Goal: Information Seeking & Learning: Learn about a topic

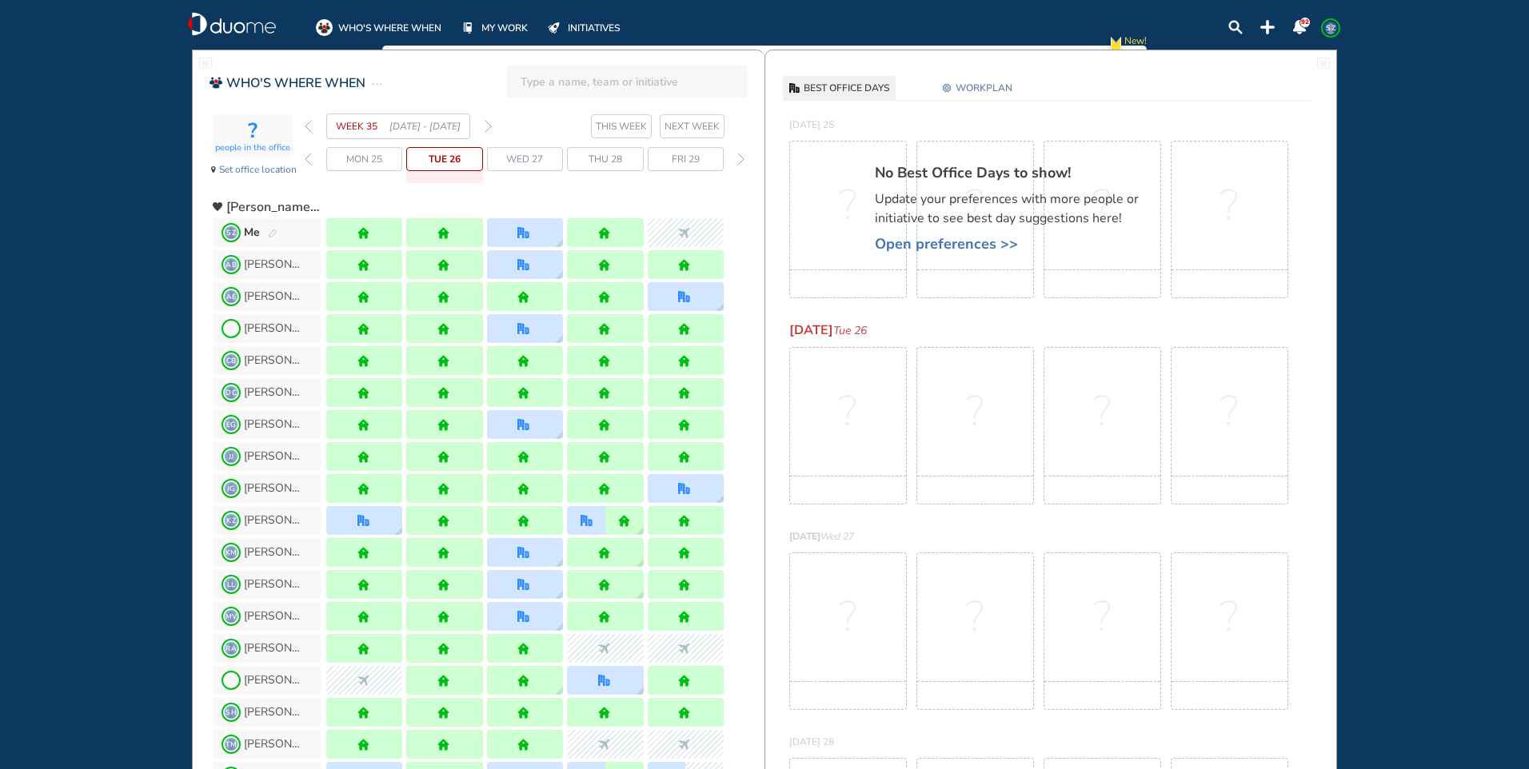
click at [521, 154] on span "Wed 27" at bounding box center [524, 159] width 37 height 16
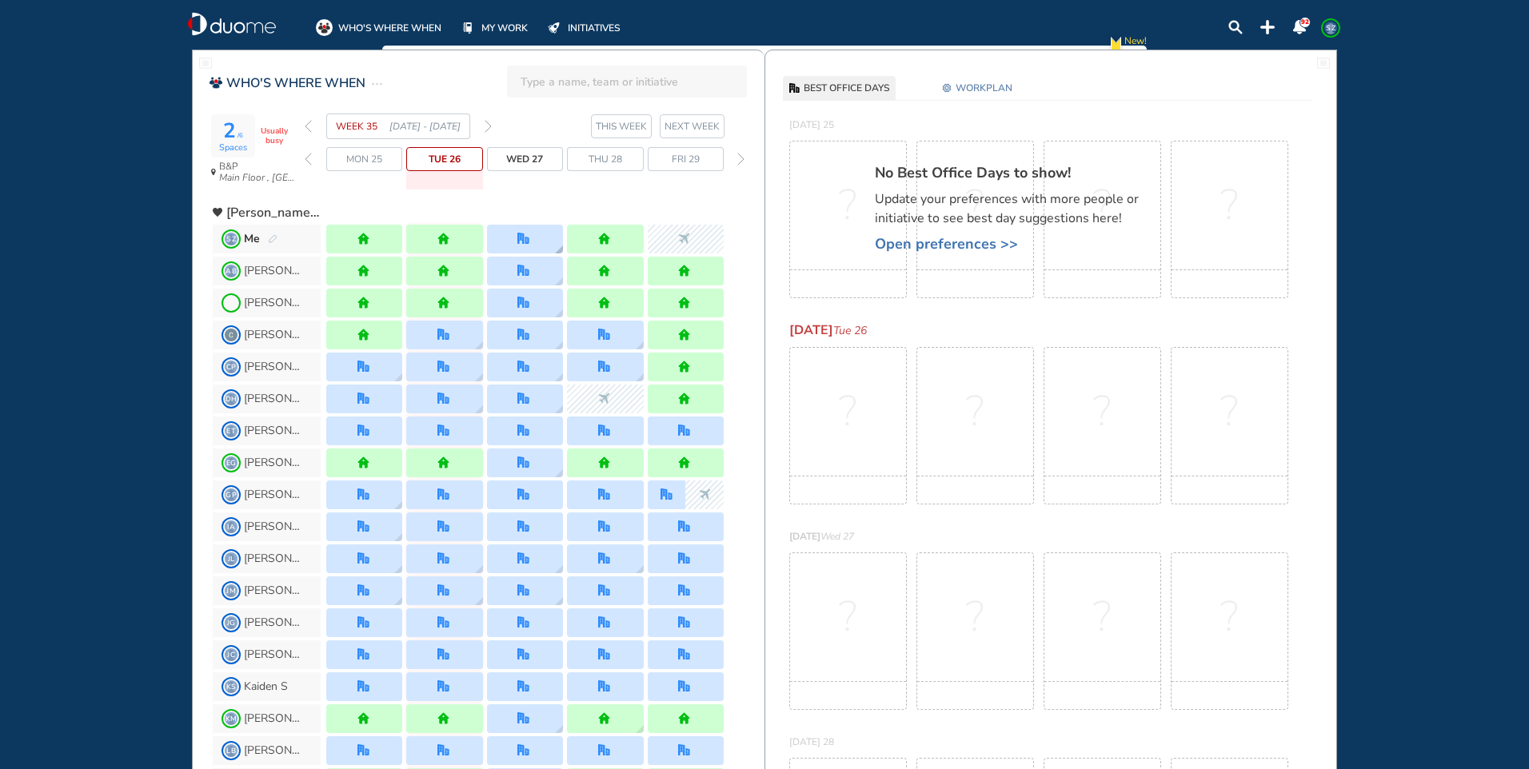
click at [532, 232] on div at bounding box center [525, 239] width 76 height 29
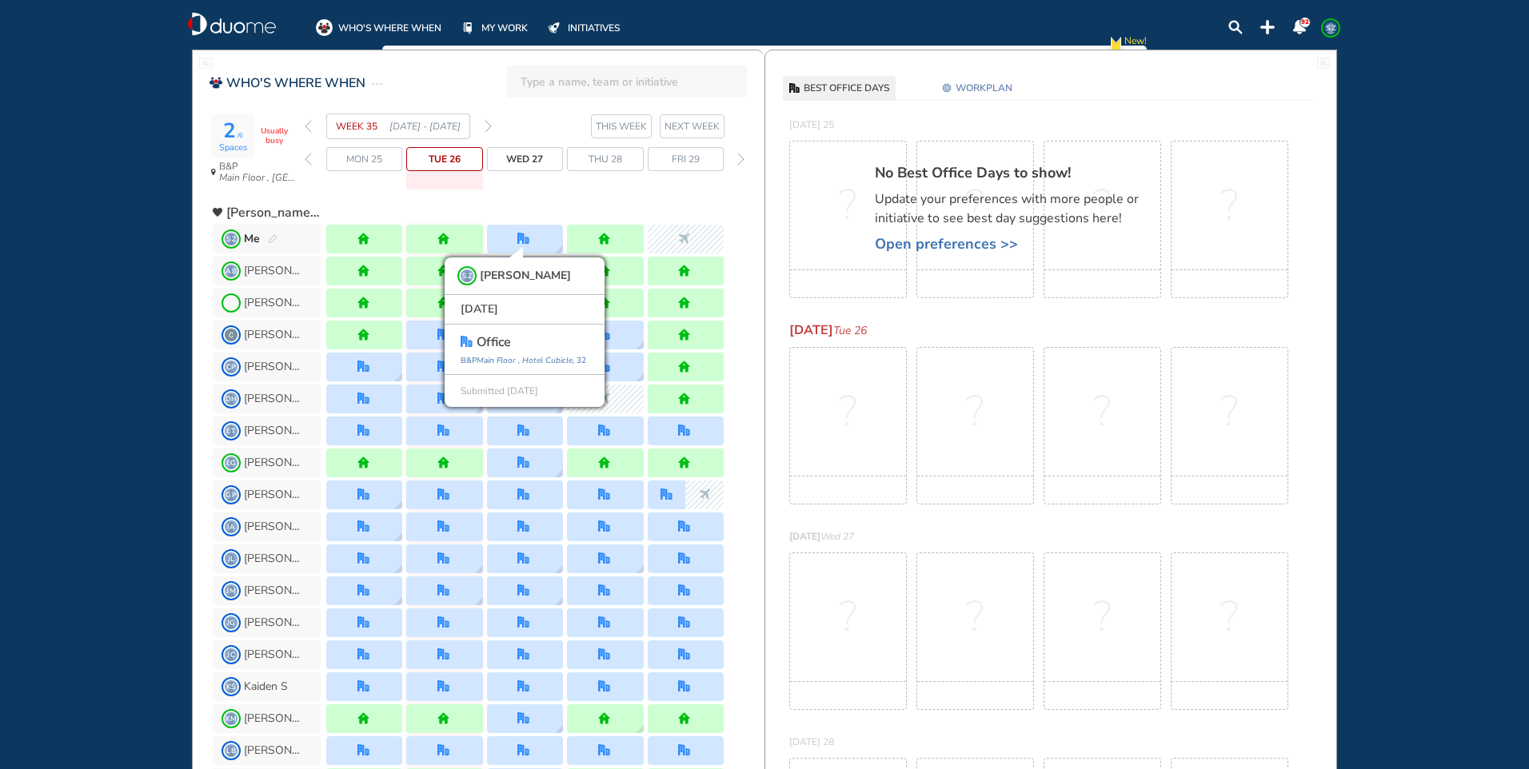
click at [488, 124] on img "forward week" at bounding box center [487, 126] width 7 height 13
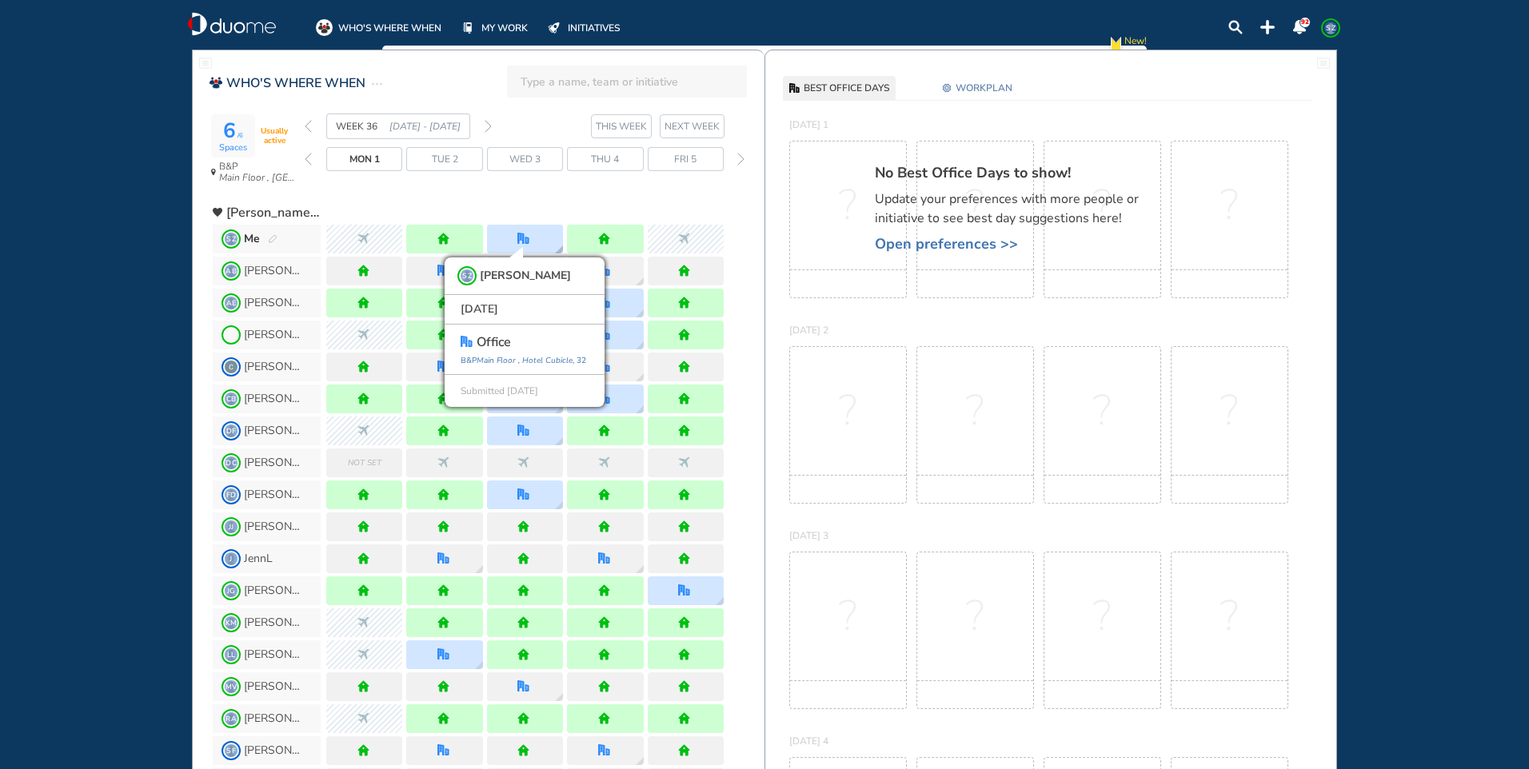
click at [548, 230] on div "SZ [PERSON_NAME] [DATE] office [GEOGRAPHIC_DATA] , 32 Submitted [DATE]" at bounding box center [525, 239] width 76 height 29
click at [488, 123] on img "forward week" at bounding box center [487, 126] width 7 height 13
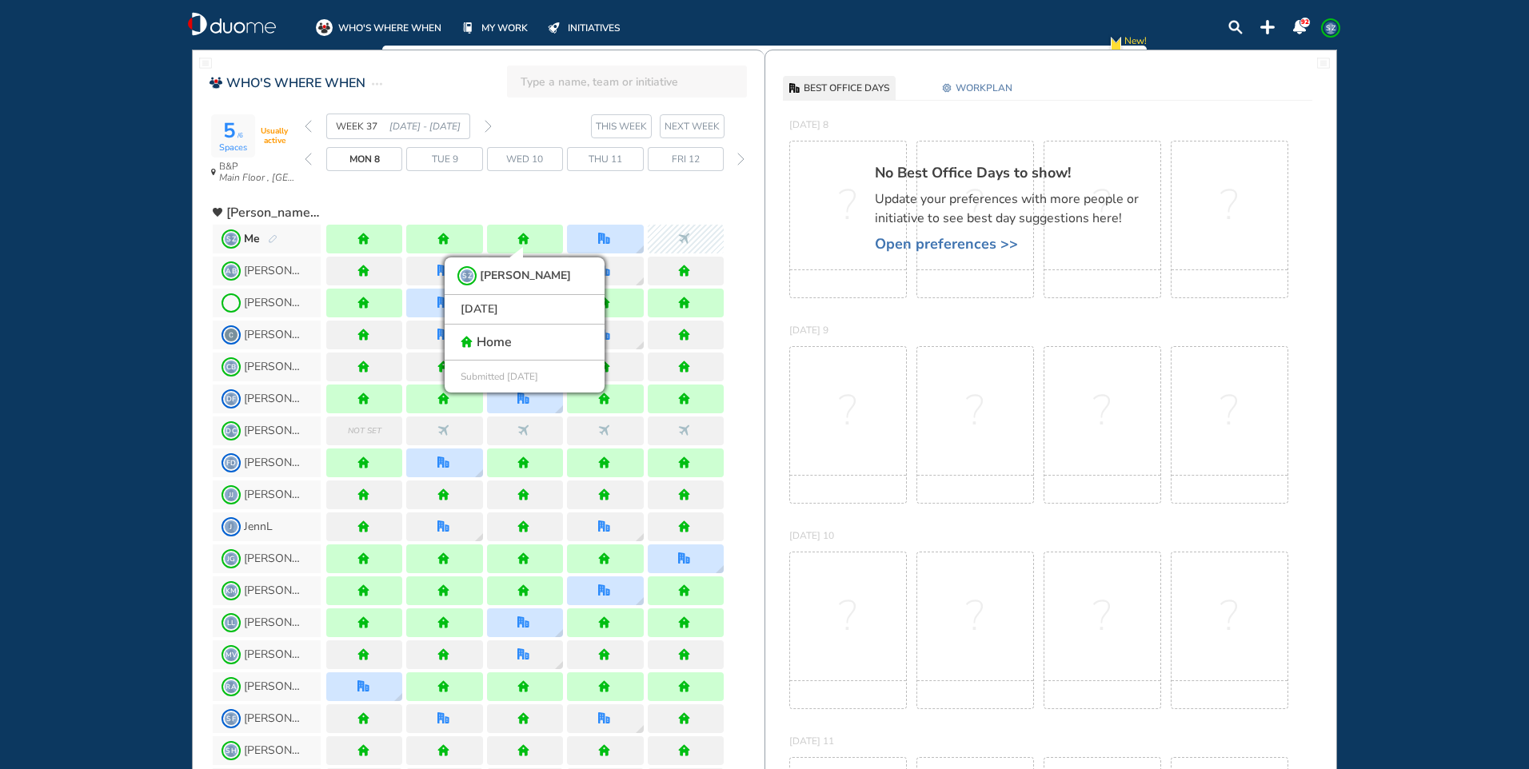
click at [489, 124] on img "forward week" at bounding box center [487, 126] width 7 height 13
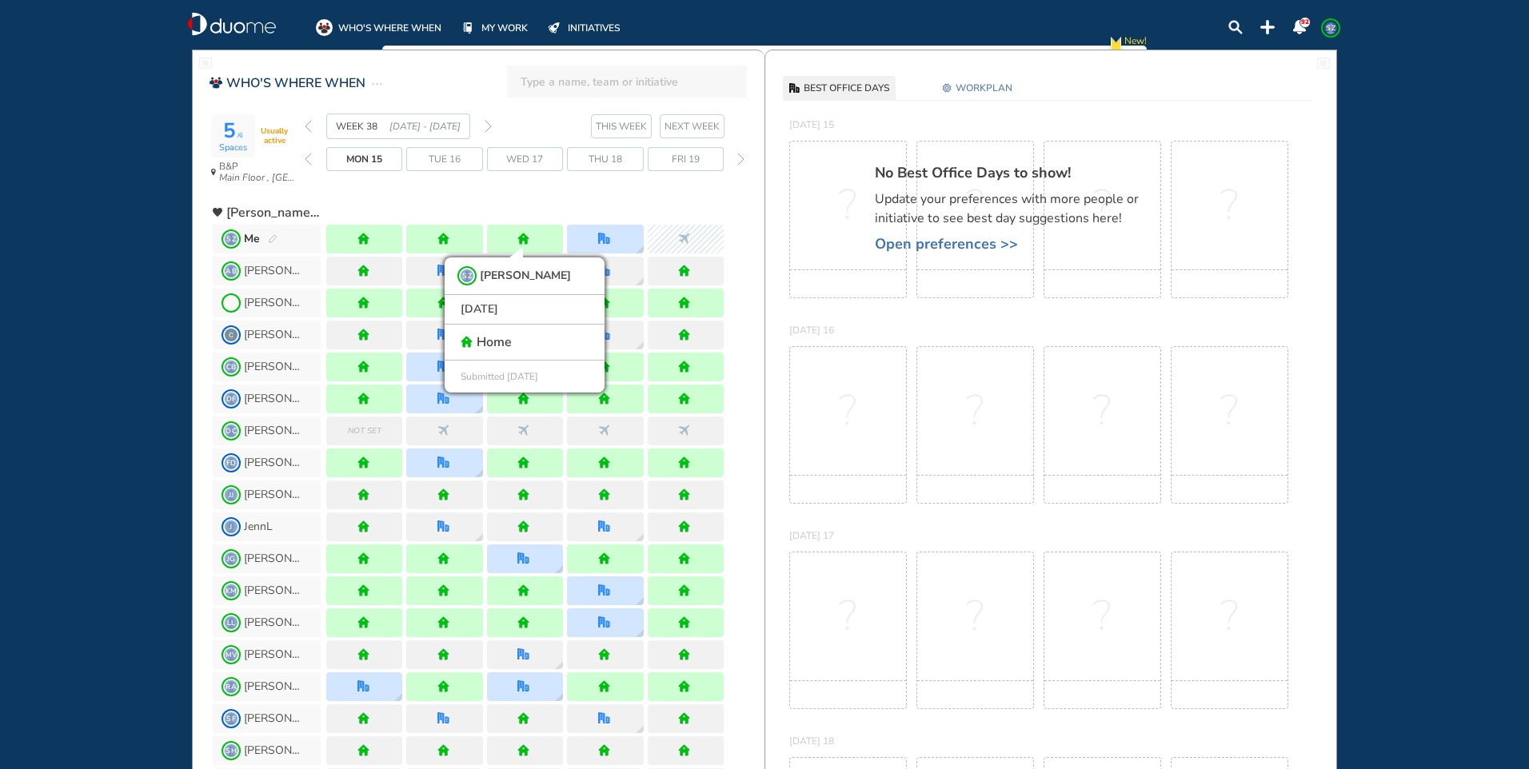
click at [612, 160] on span "Thu 18" at bounding box center [605, 159] width 34 height 16
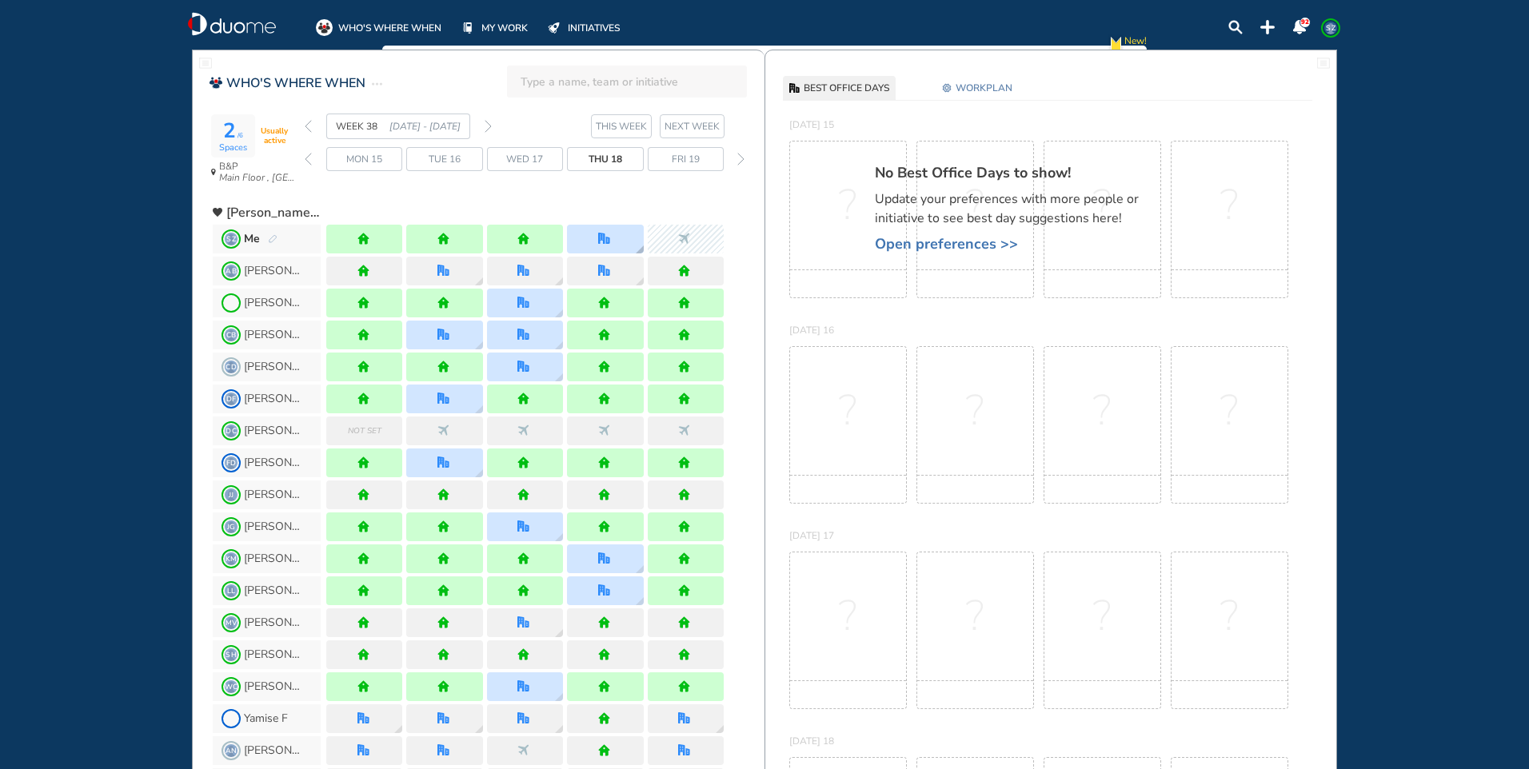
click at [619, 239] on div at bounding box center [605, 239] width 76 height 29
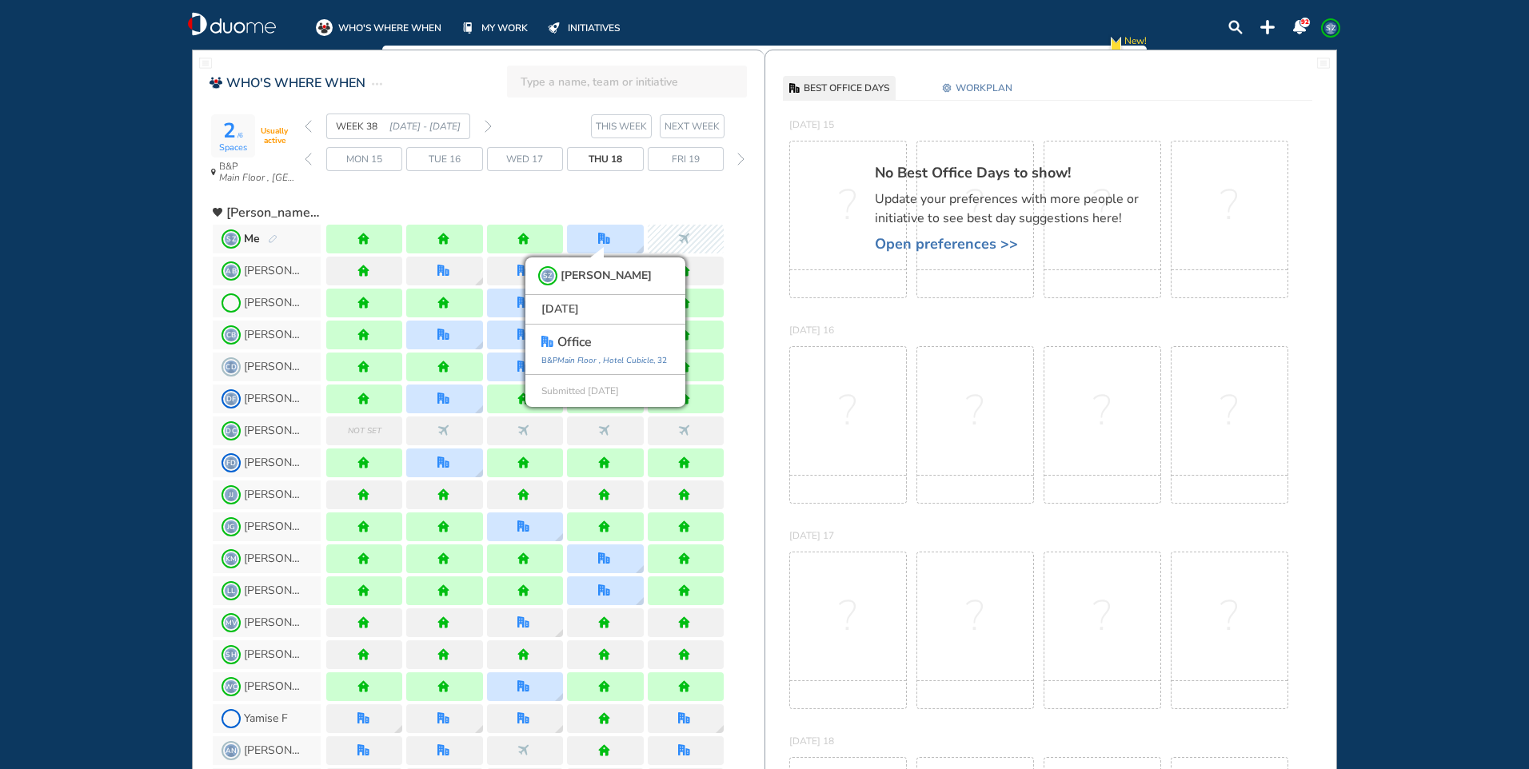
click at [488, 127] on img "forward week" at bounding box center [487, 126] width 7 height 13
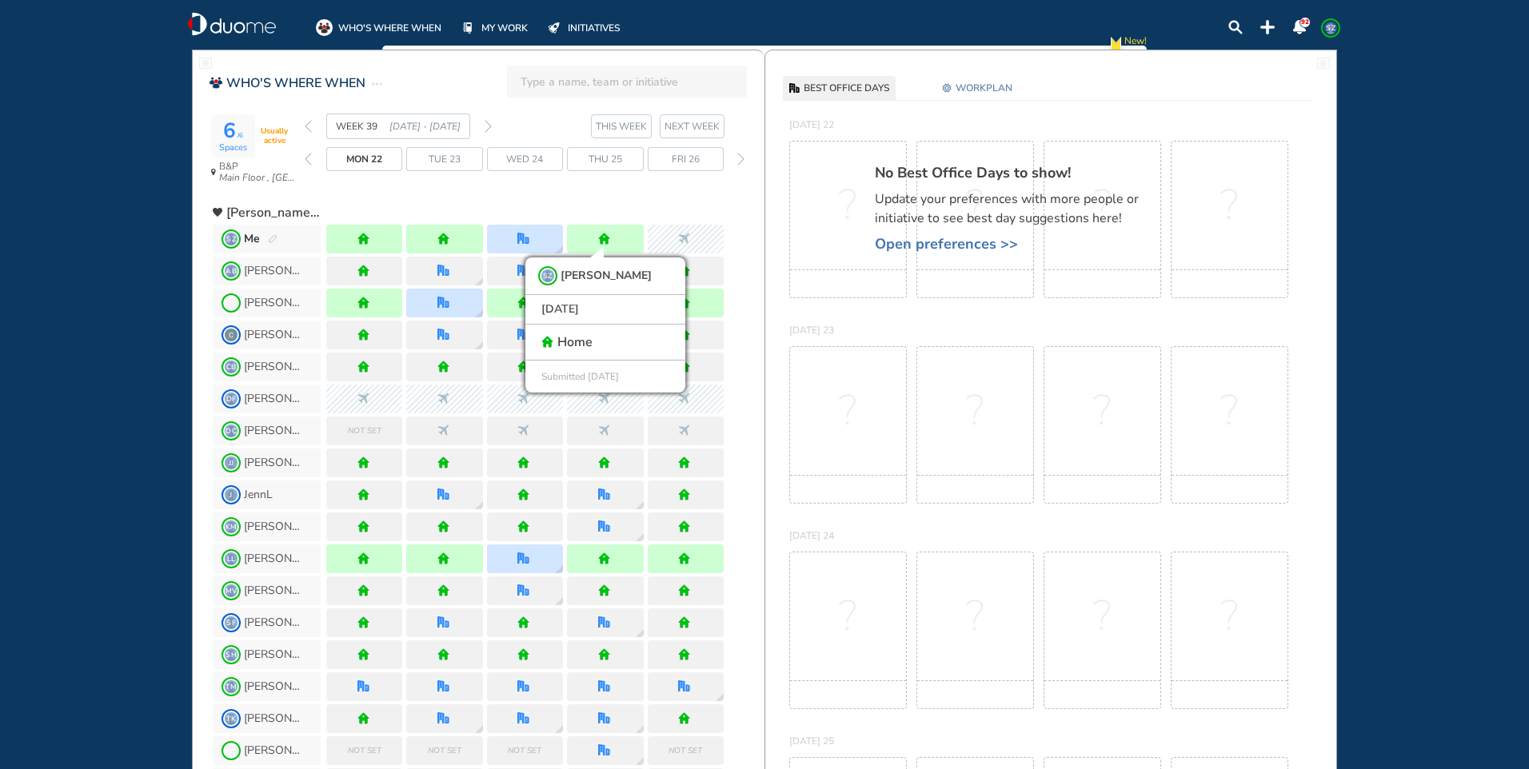
click at [524, 158] on span "Wed 24" at bounding box center [524, 159] width 37 height 16
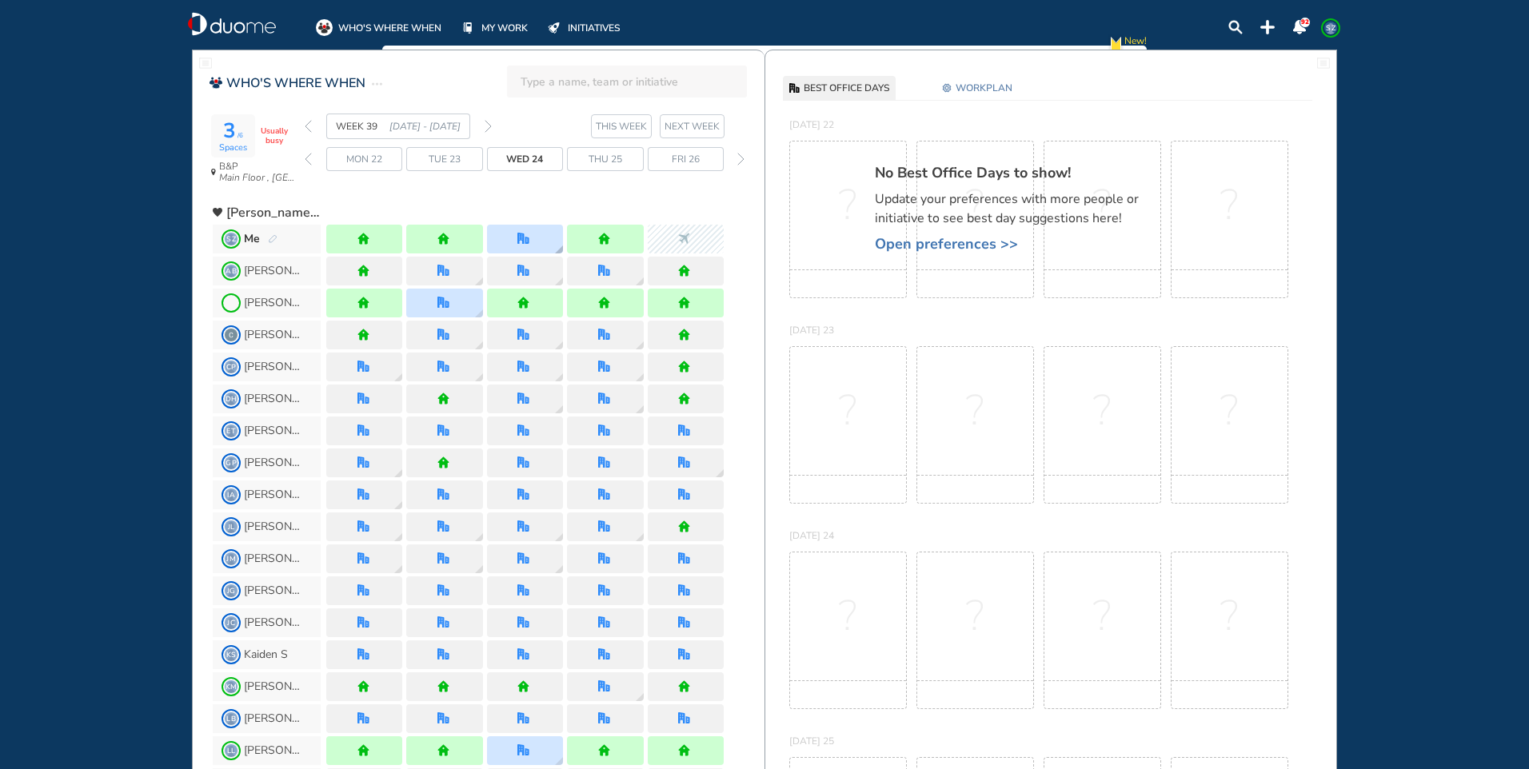
click at [540, 237] on div at bounding box center [525, 239] width 76 height 29
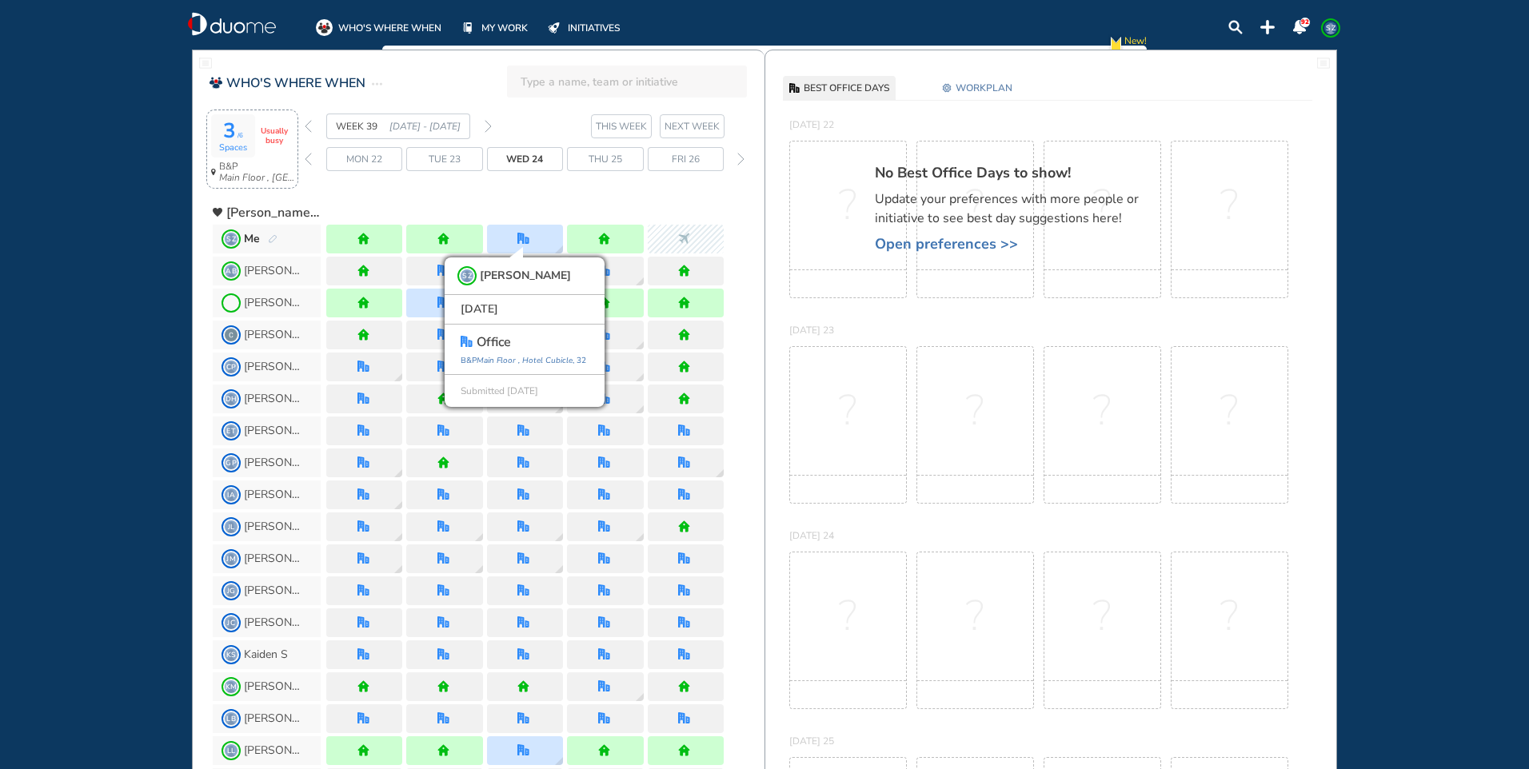
click at [230, 133] on span "3 /6" at bounding box center [233, 131] width 20 height 24
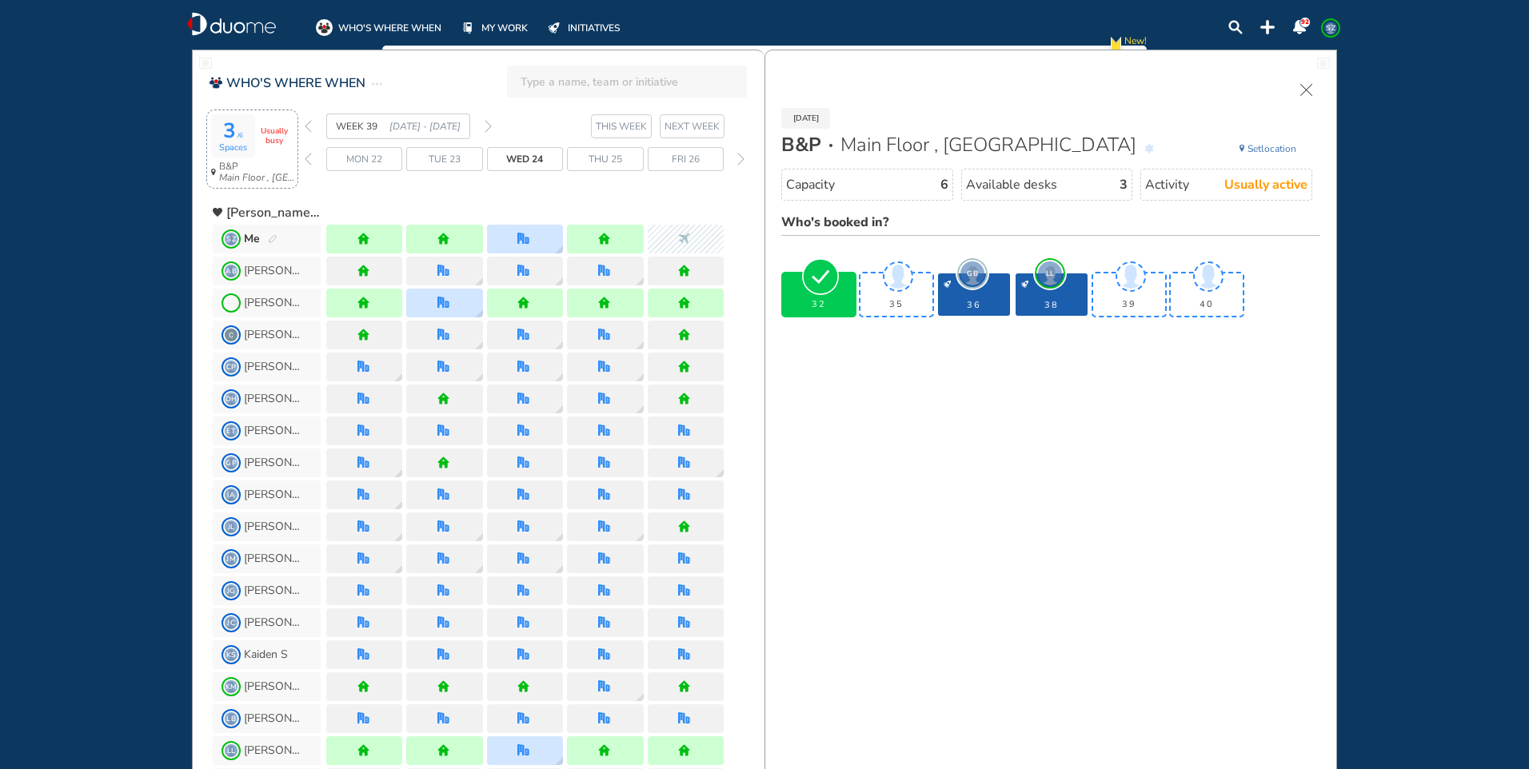
click at [1057, 273] on span "LL" at bounding box center [1050, 273] width 24 height 24
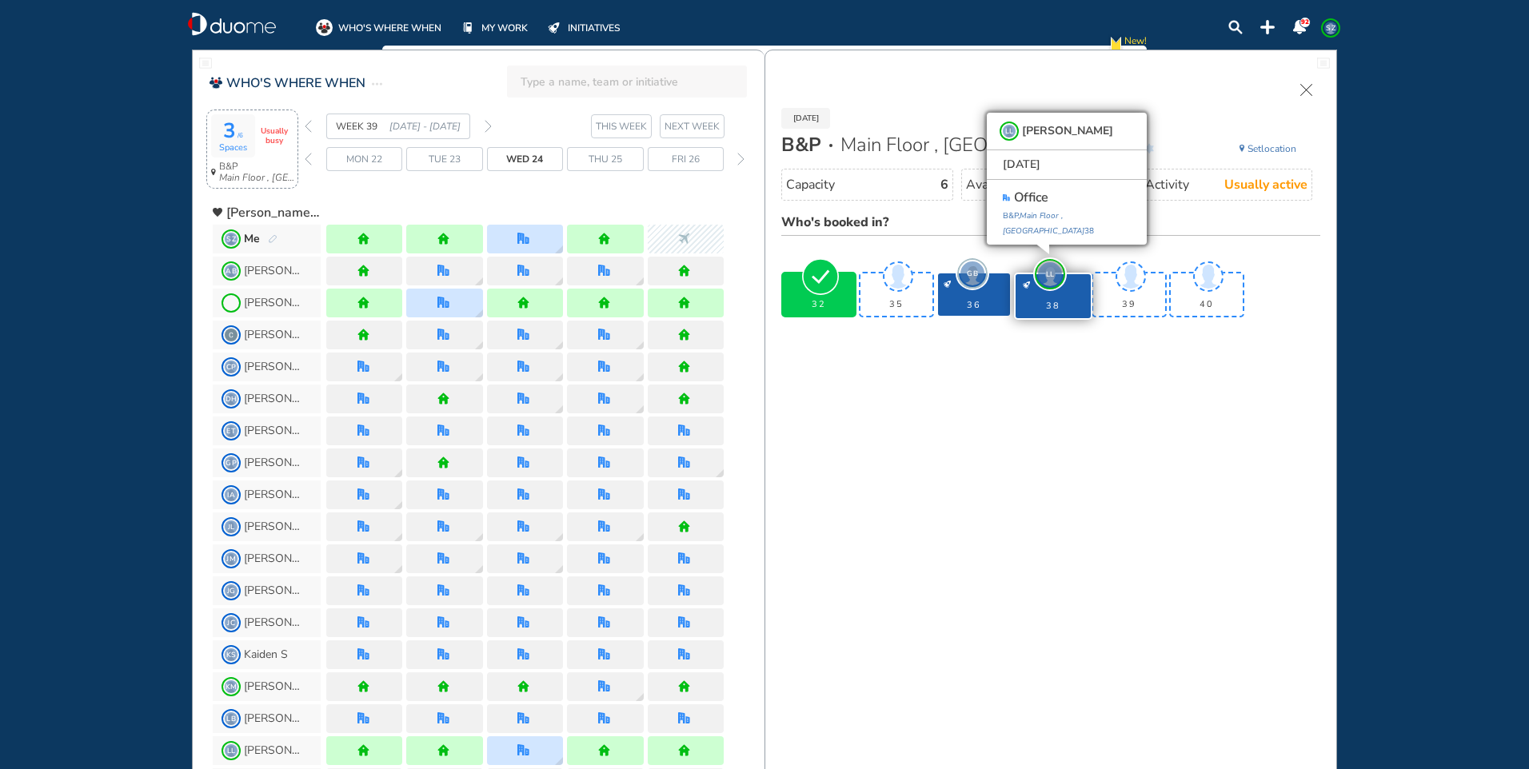
click at [972, 269] on span "GB" at bounding box center [972, 273] width 24 height 24
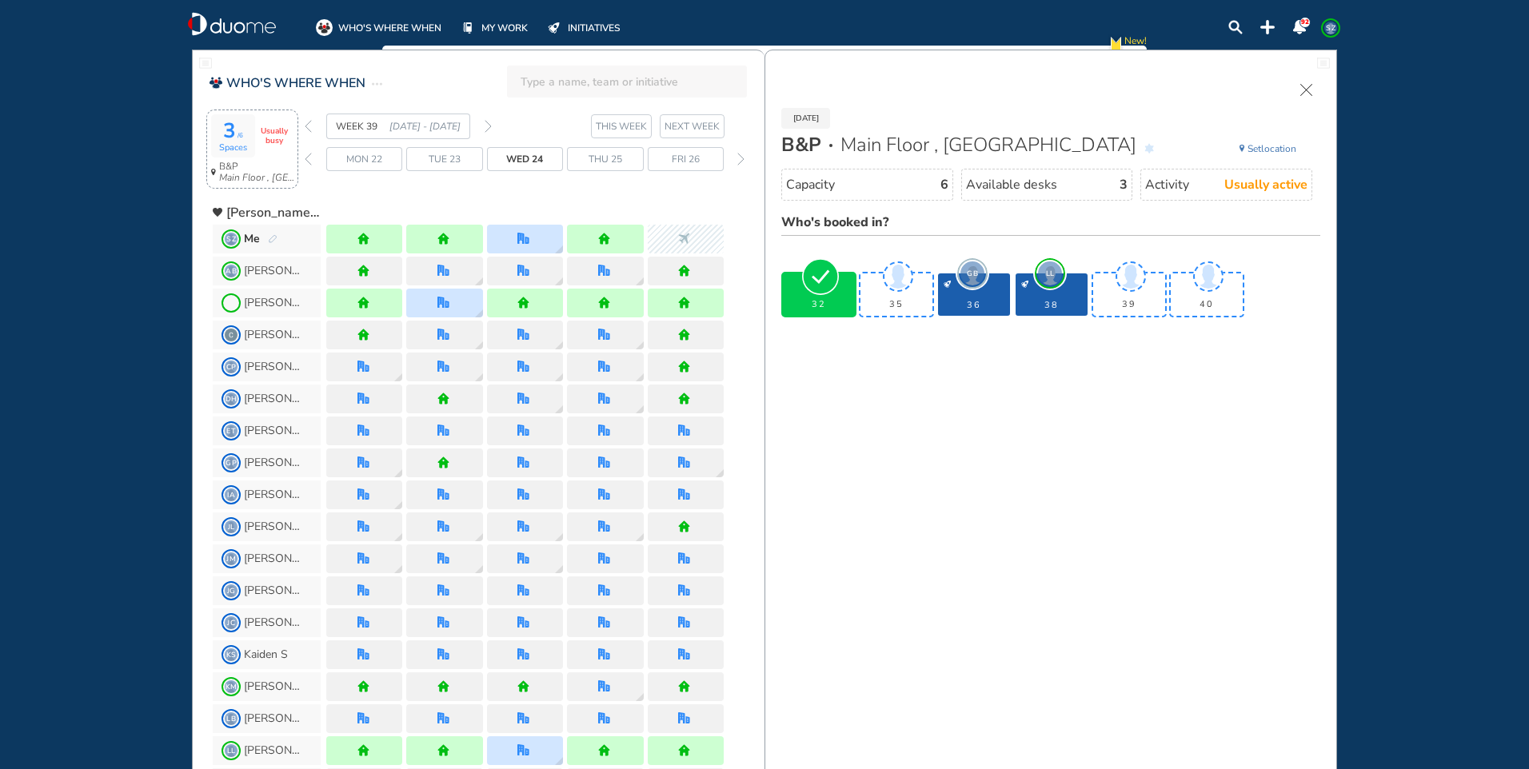
click at [309, 128] on img "back week" at bounding box center [308, 126] width 7 height 13
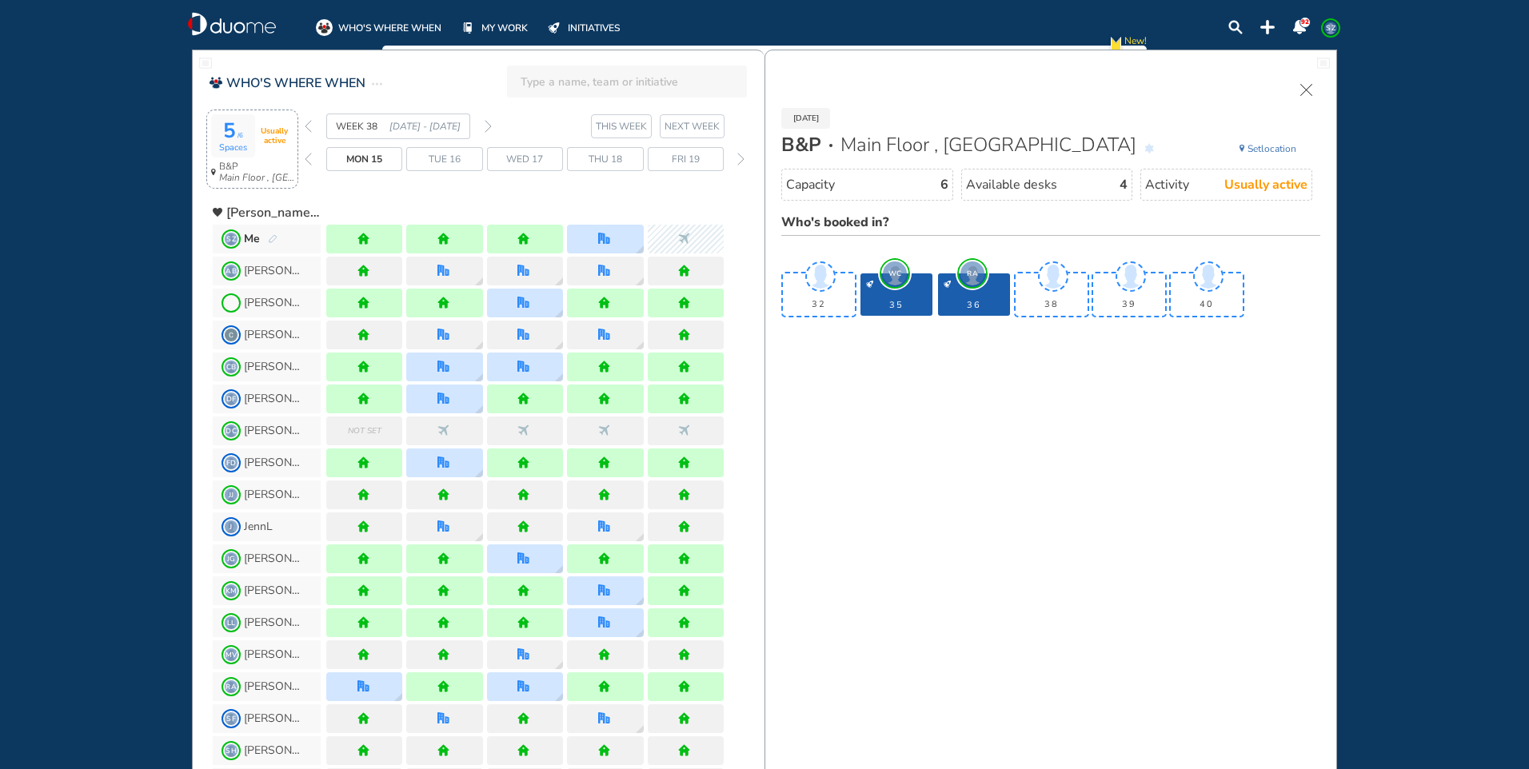
click at [309, 128] on img "back week" at bounding box center [308, 126] width 7 height 13
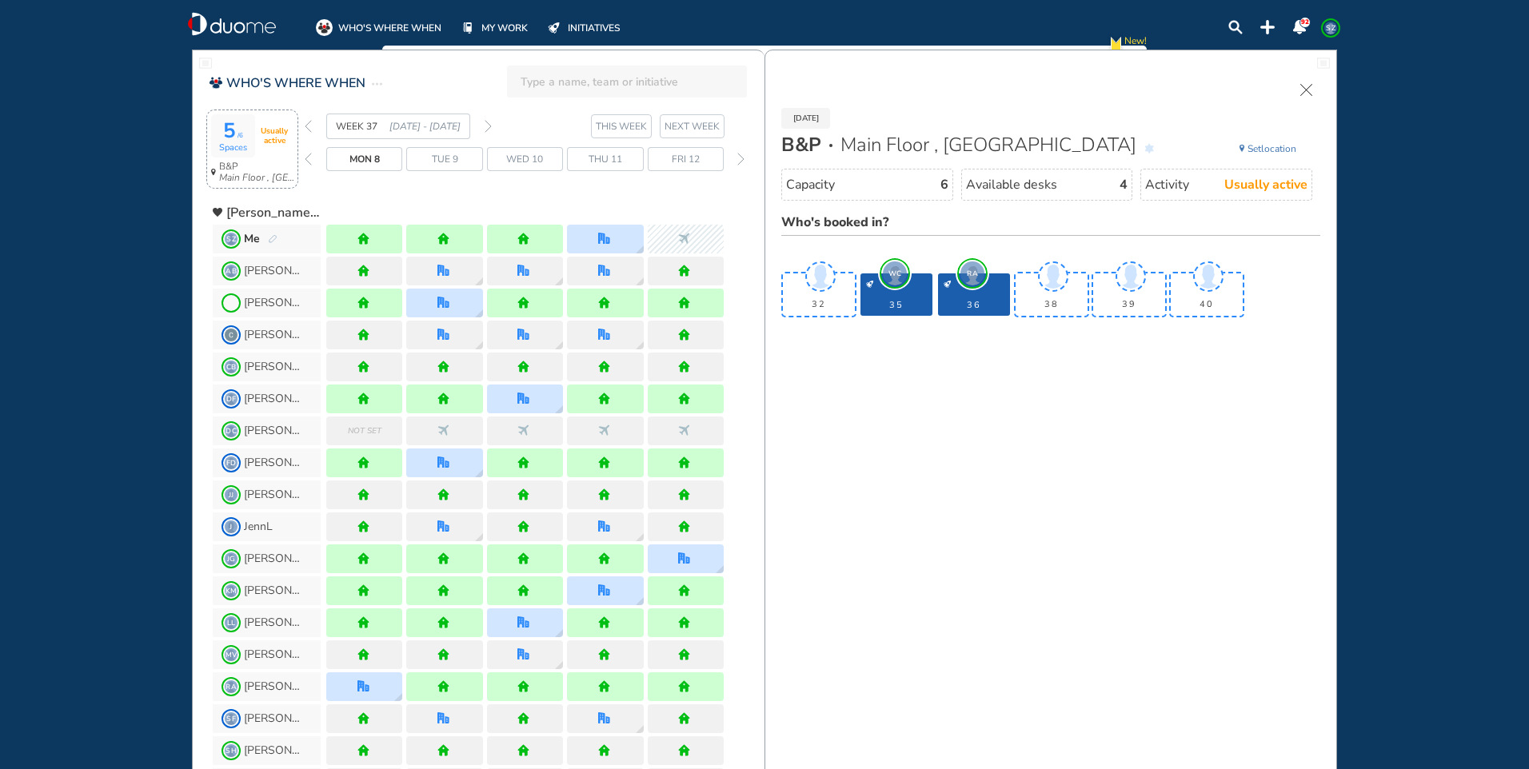
click at [309, 128] on img "back week" at bounding box center [308, 126] width 7 height 13
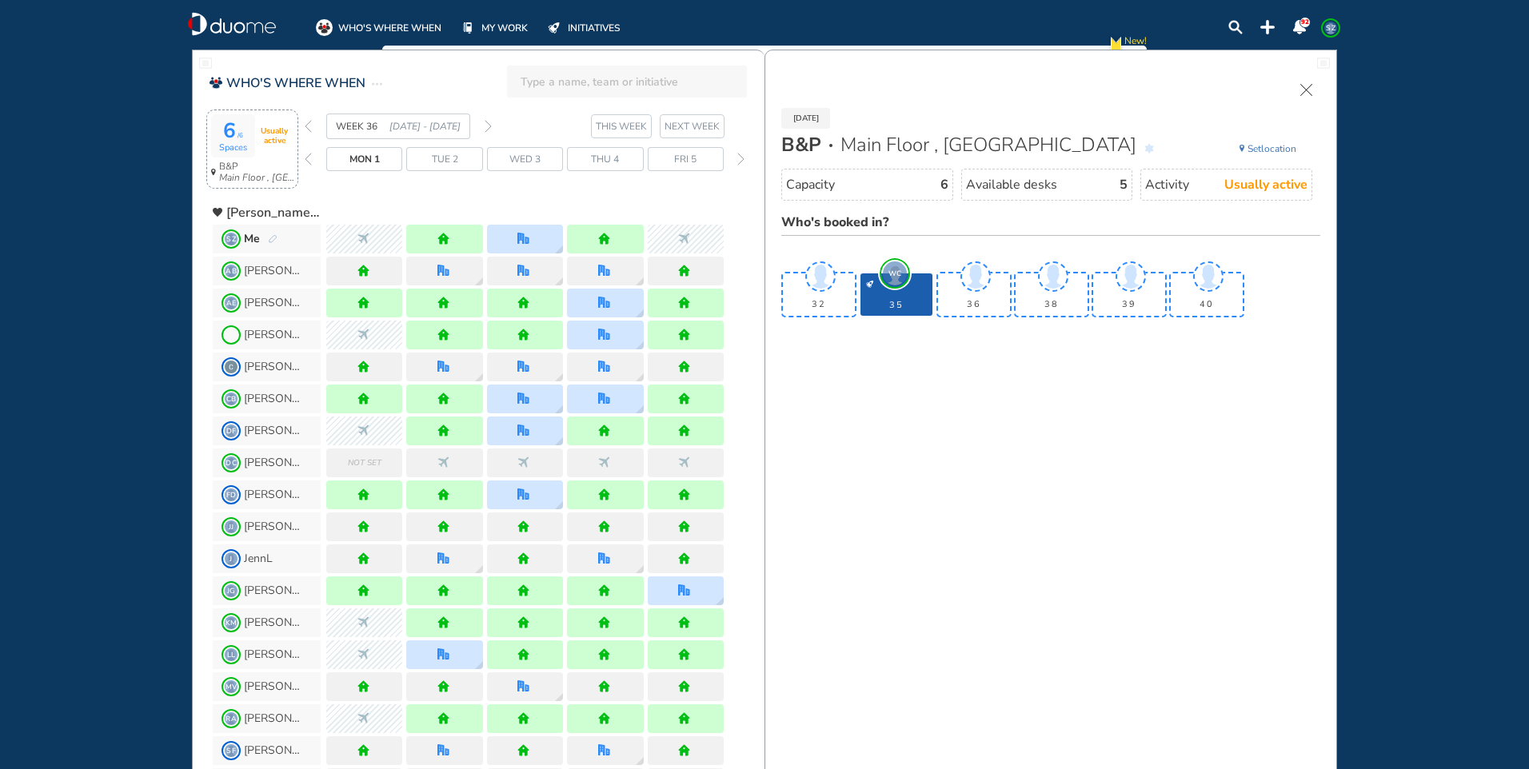
click at [309, 126] on img "back week" at bounding box center [308, 126] width 7 height 13
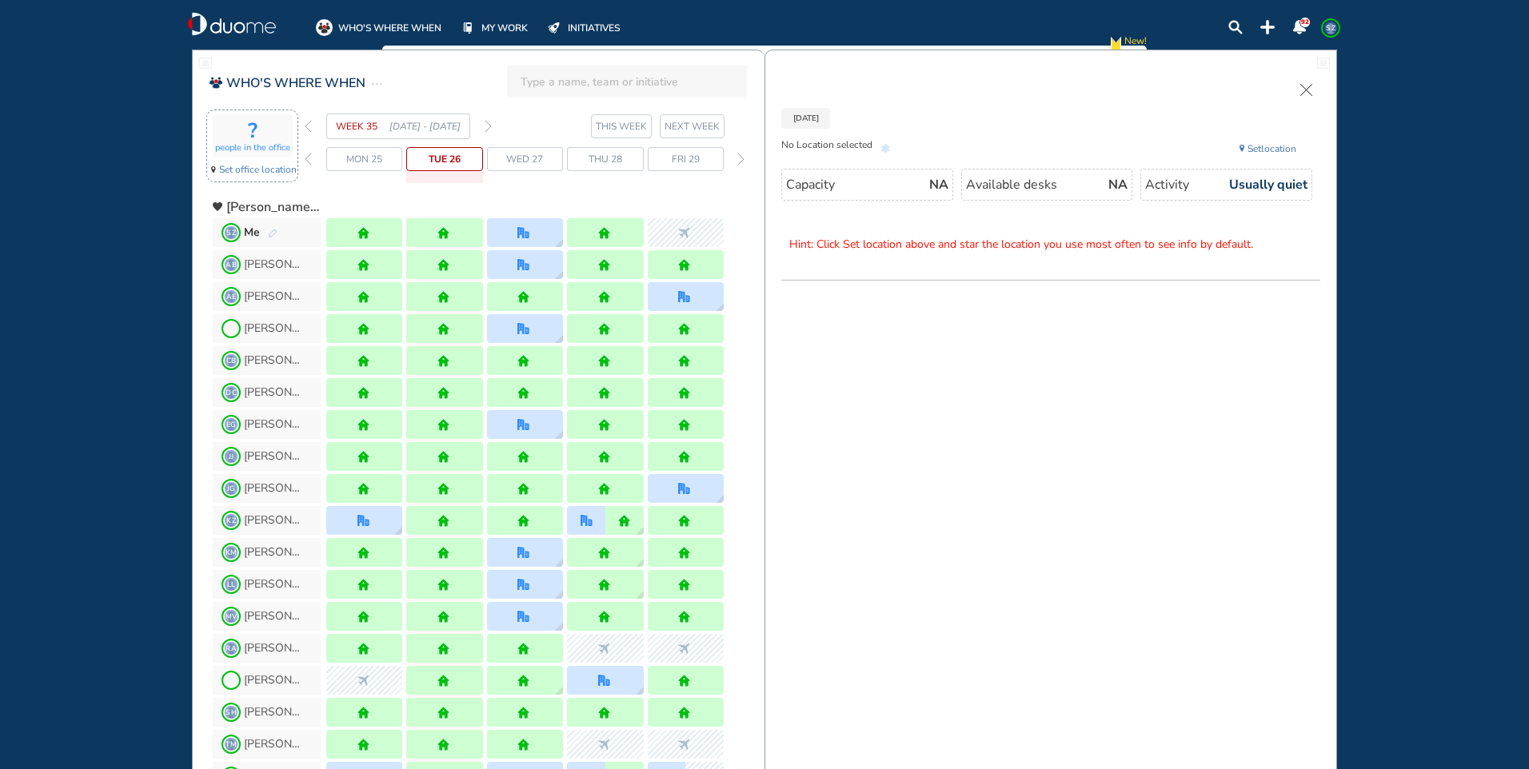
click at [487, 126] on img "forward week" at bounding box center [487, 126] width 7 height 13
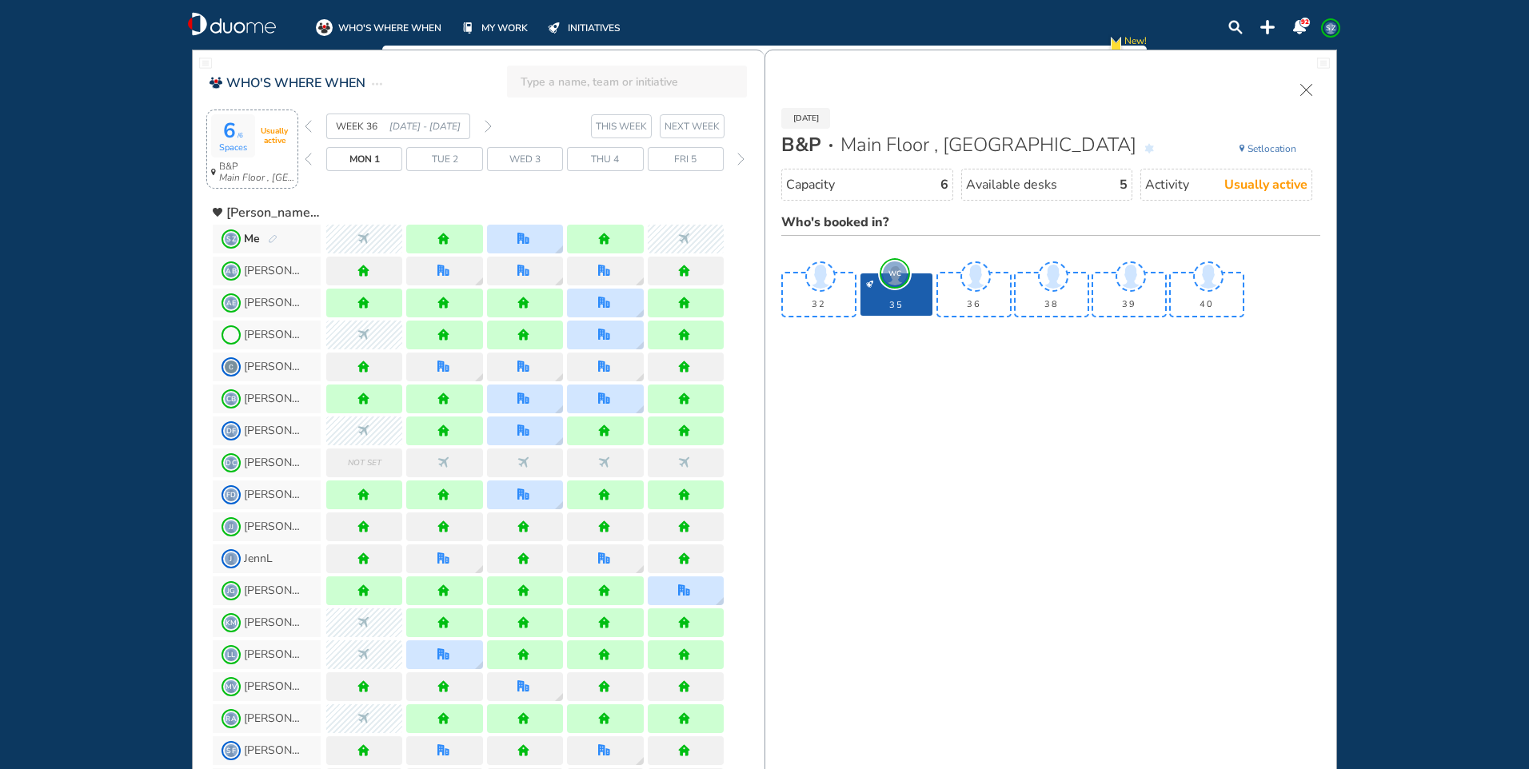
click at [491, 126] on img "forward week" at bounding box center [487, 126] width 7 height 13
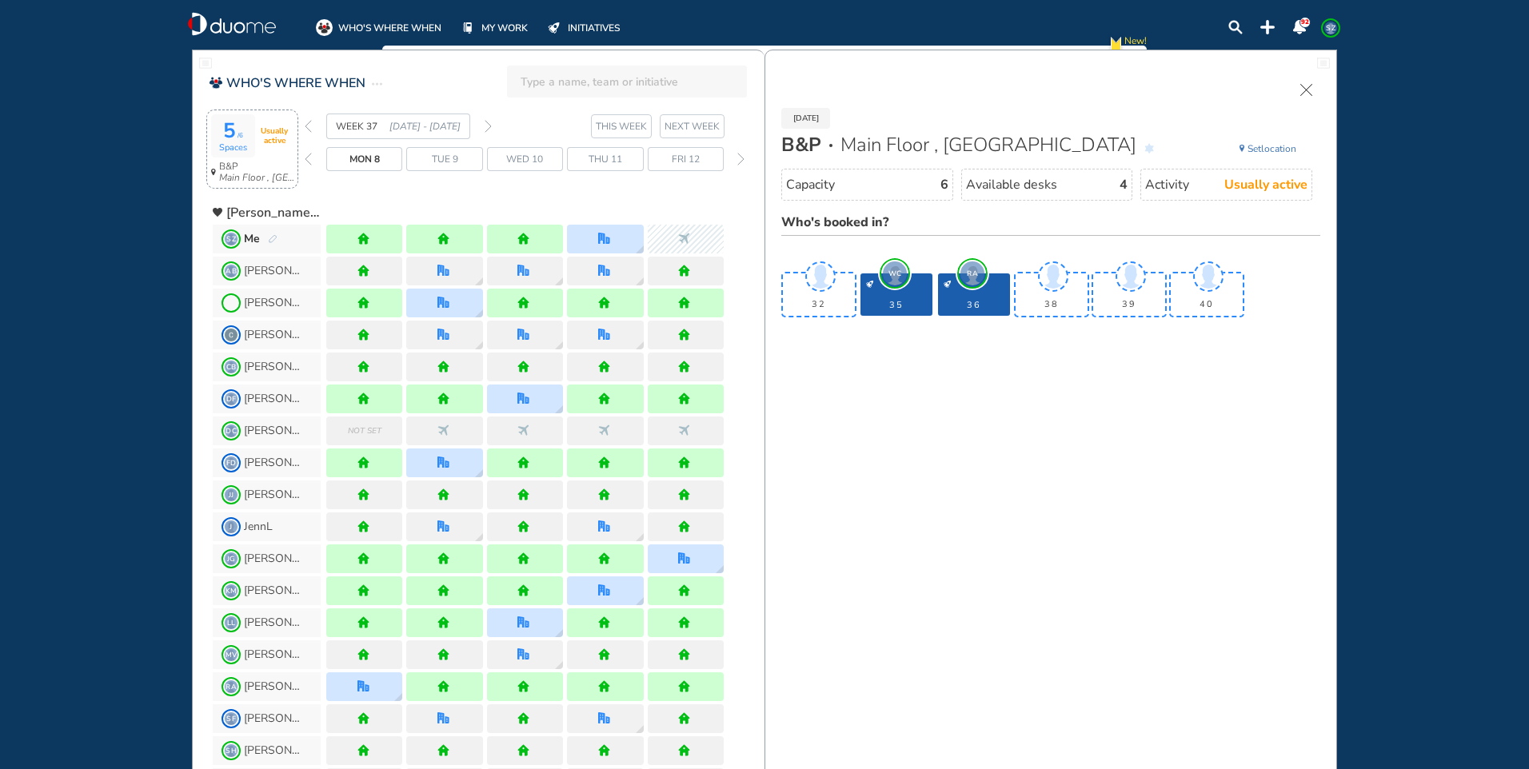
click at [616, 154] on span "Thu 11" at bounding box center [605, 159] width 34 height 16
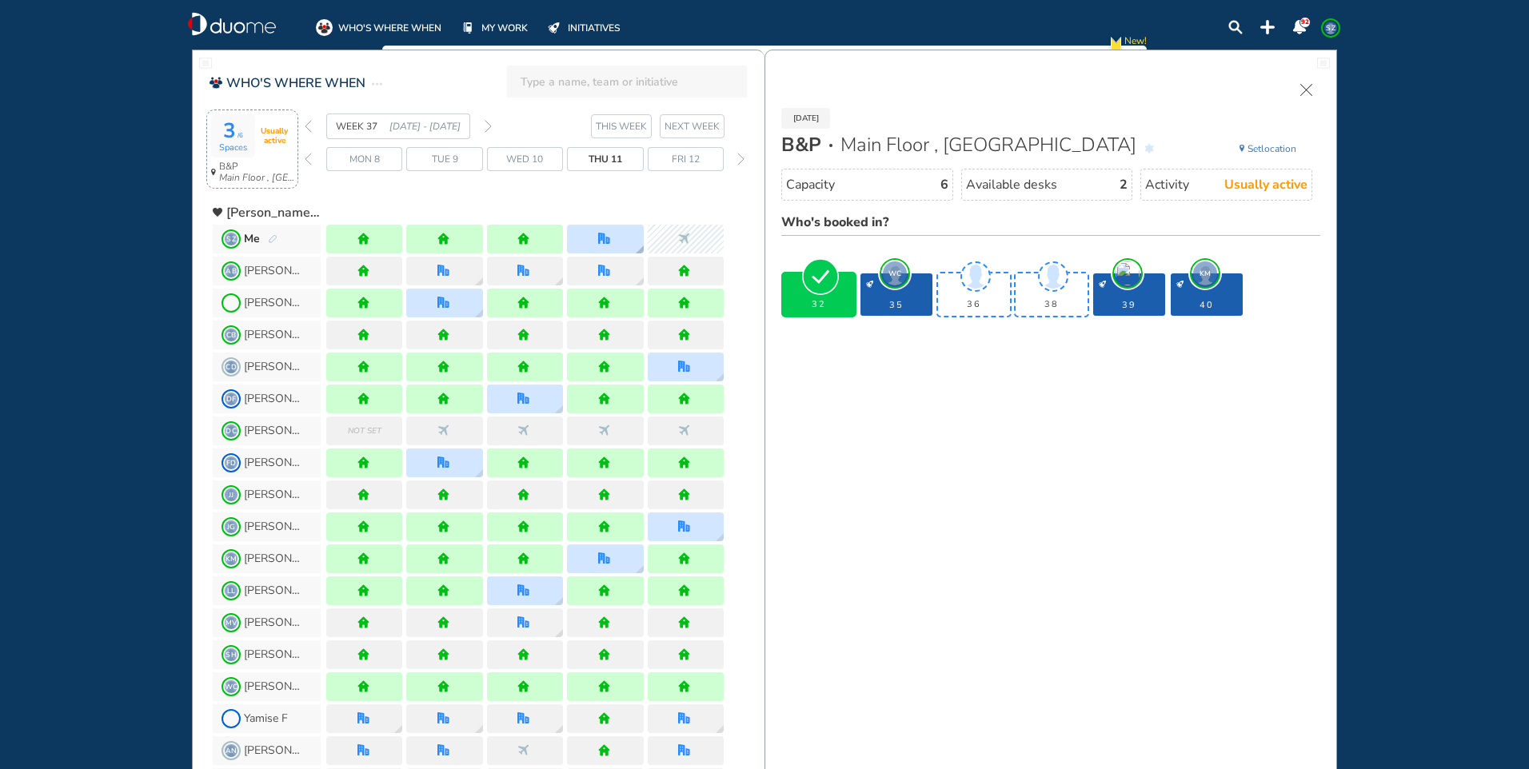
click at [624, 228] on div at bounding box center [605, 239] width 76 height 29
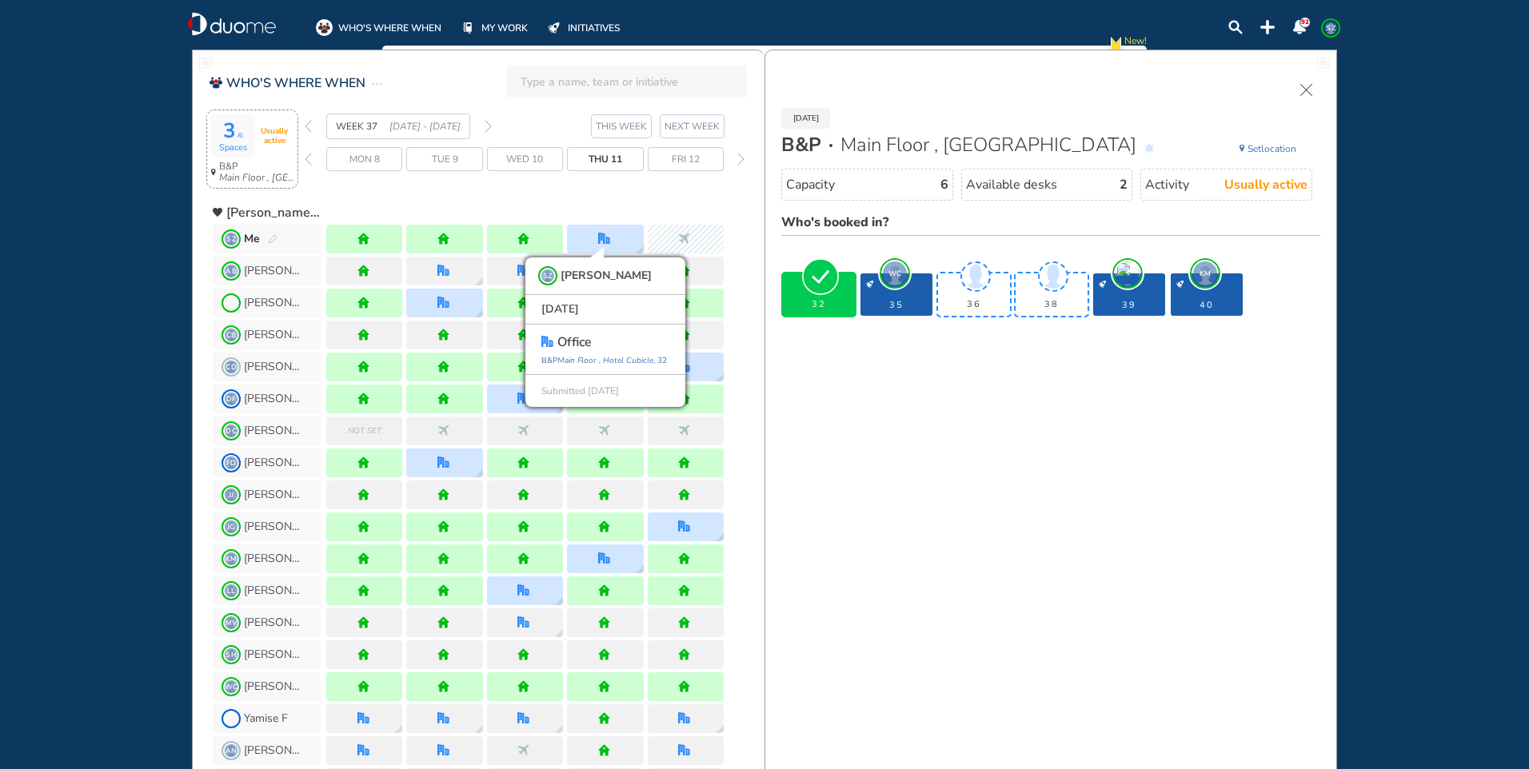
click at [489, 125] on img "forward week" at bounding box center [487, 126] width 7 height 13
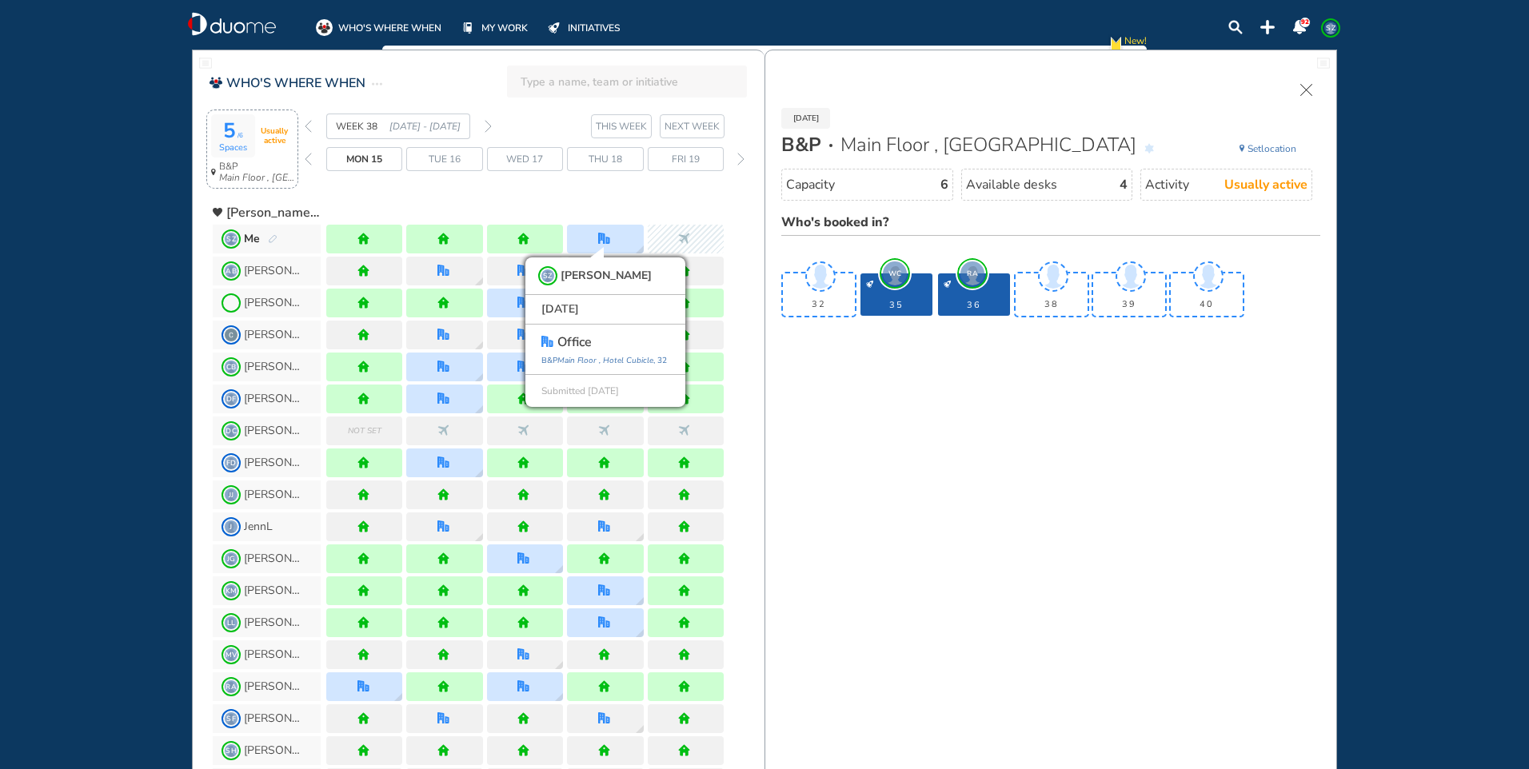
click at [596, 154] on span "Thu 18" at bounding box center [605, 159] width 34 height 16
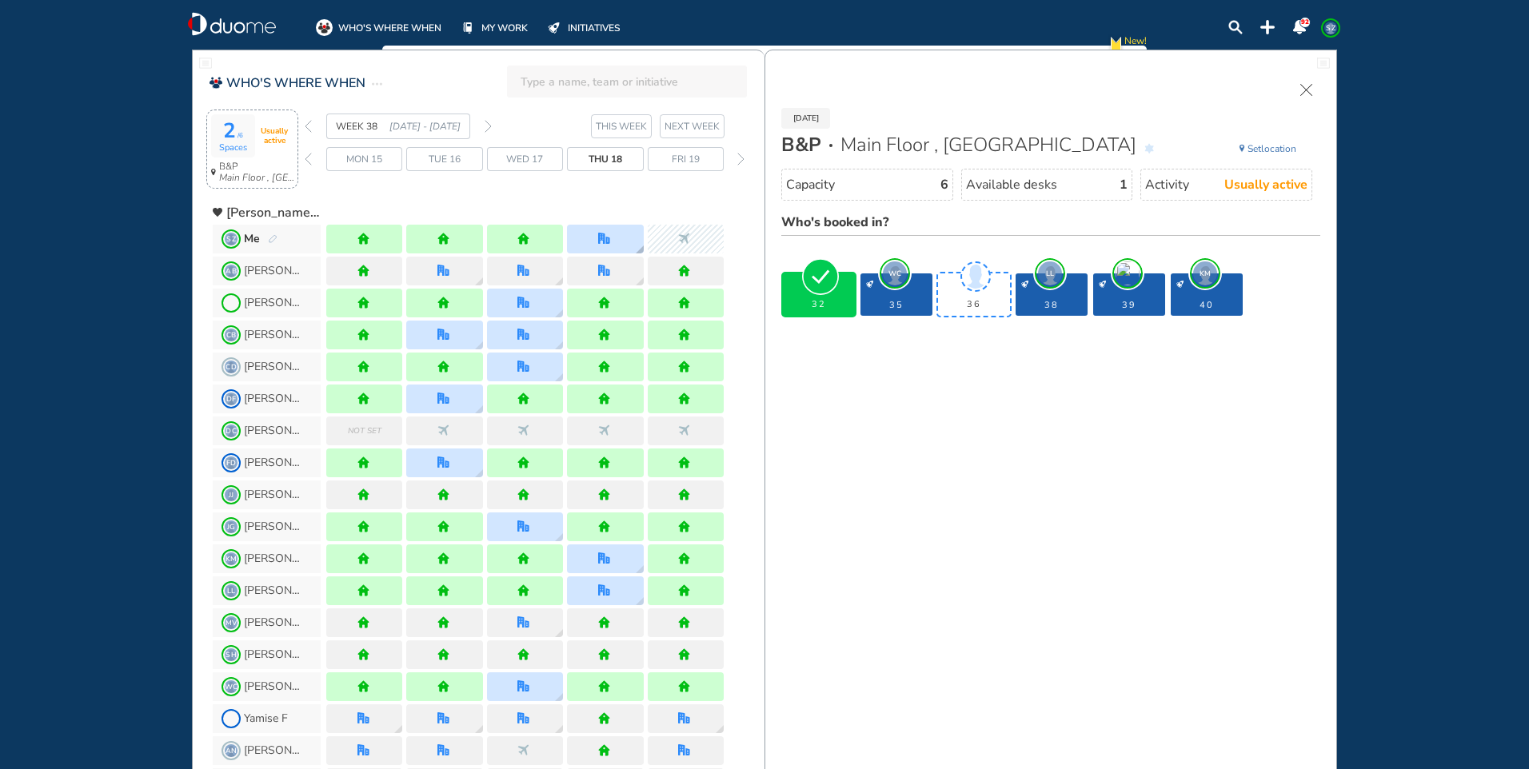
click at [617, 238] on div at bounding box center [605, 239] width 76 height 29
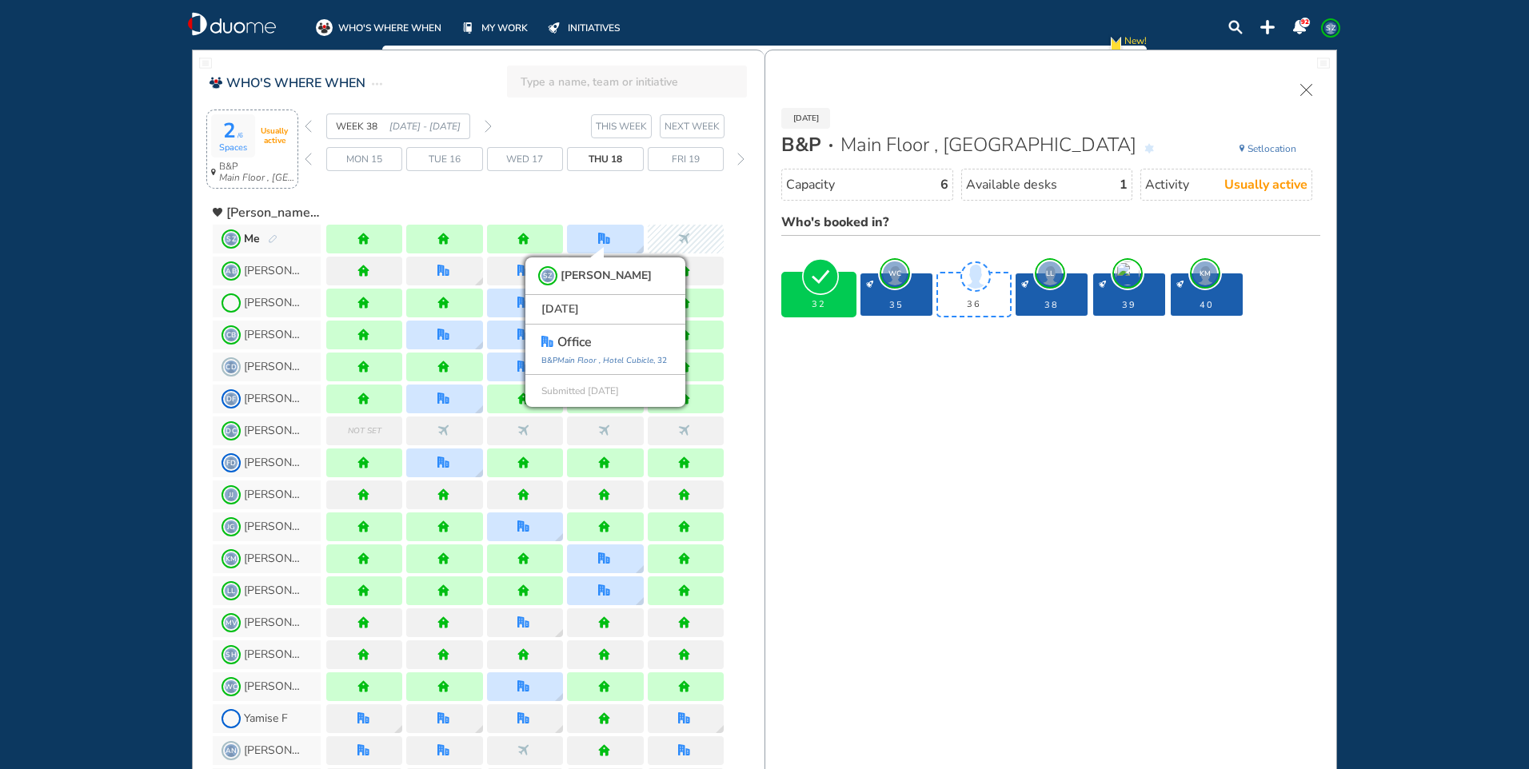
click at [484, 126] on div "WEEK 38 [DATE] - [DATE]" at bounding box center [398, 127] width 187 height 26
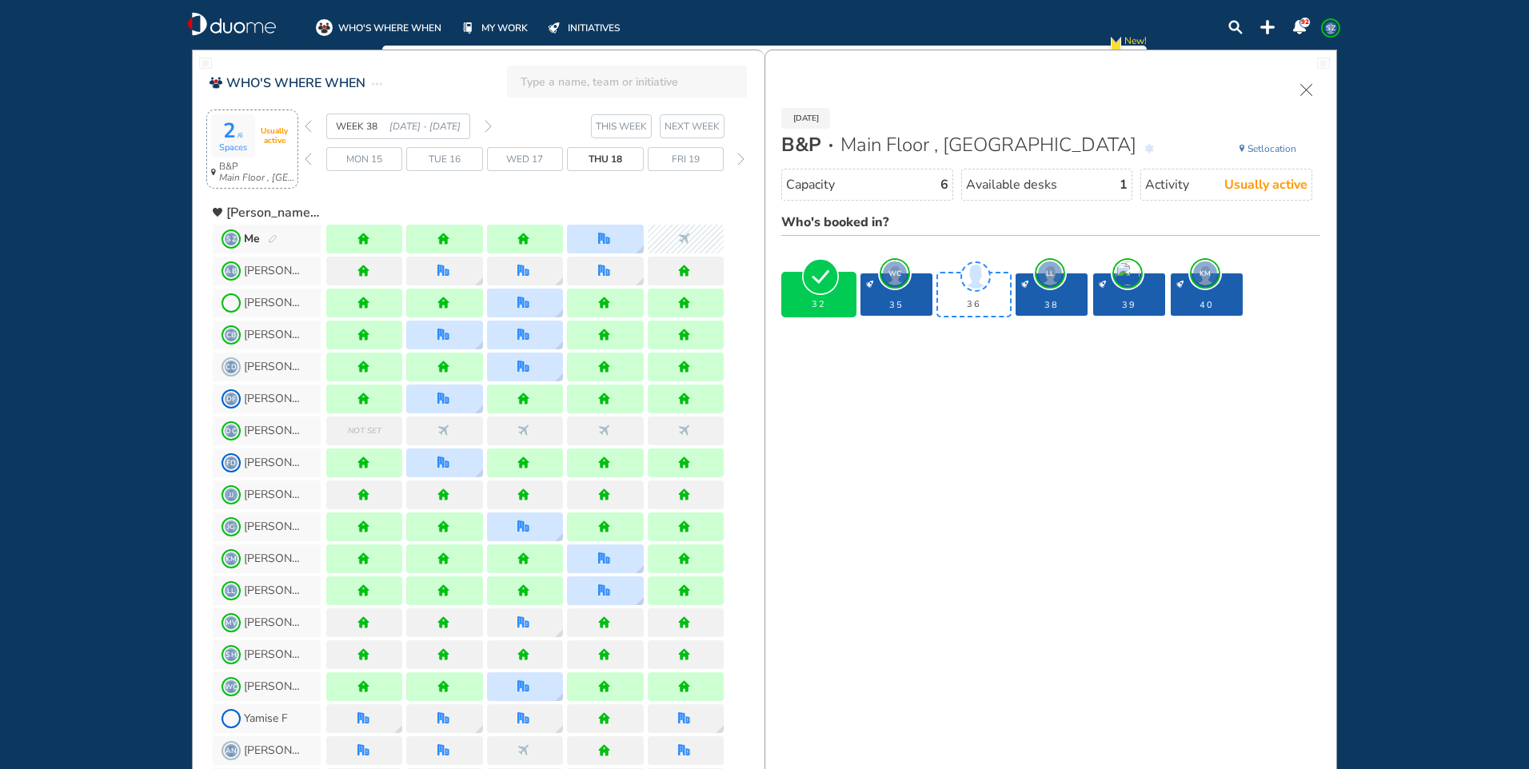
click at [484, 126] on img "forward week" at bounding box center [487, 126] width 7 height 13
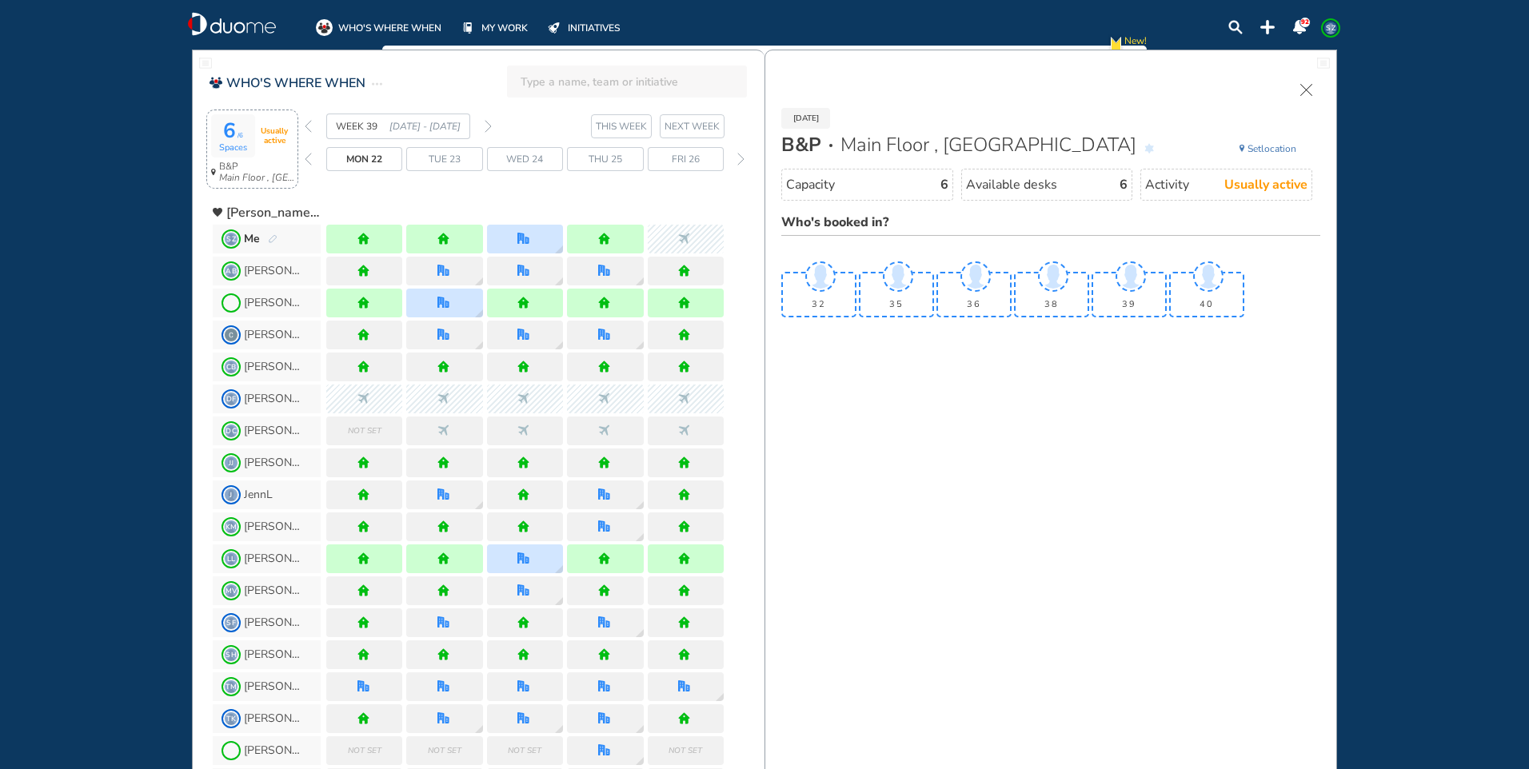
click at [521, 155] on span "Wed 24" at bounding box center [524, 159] width 37 height 16
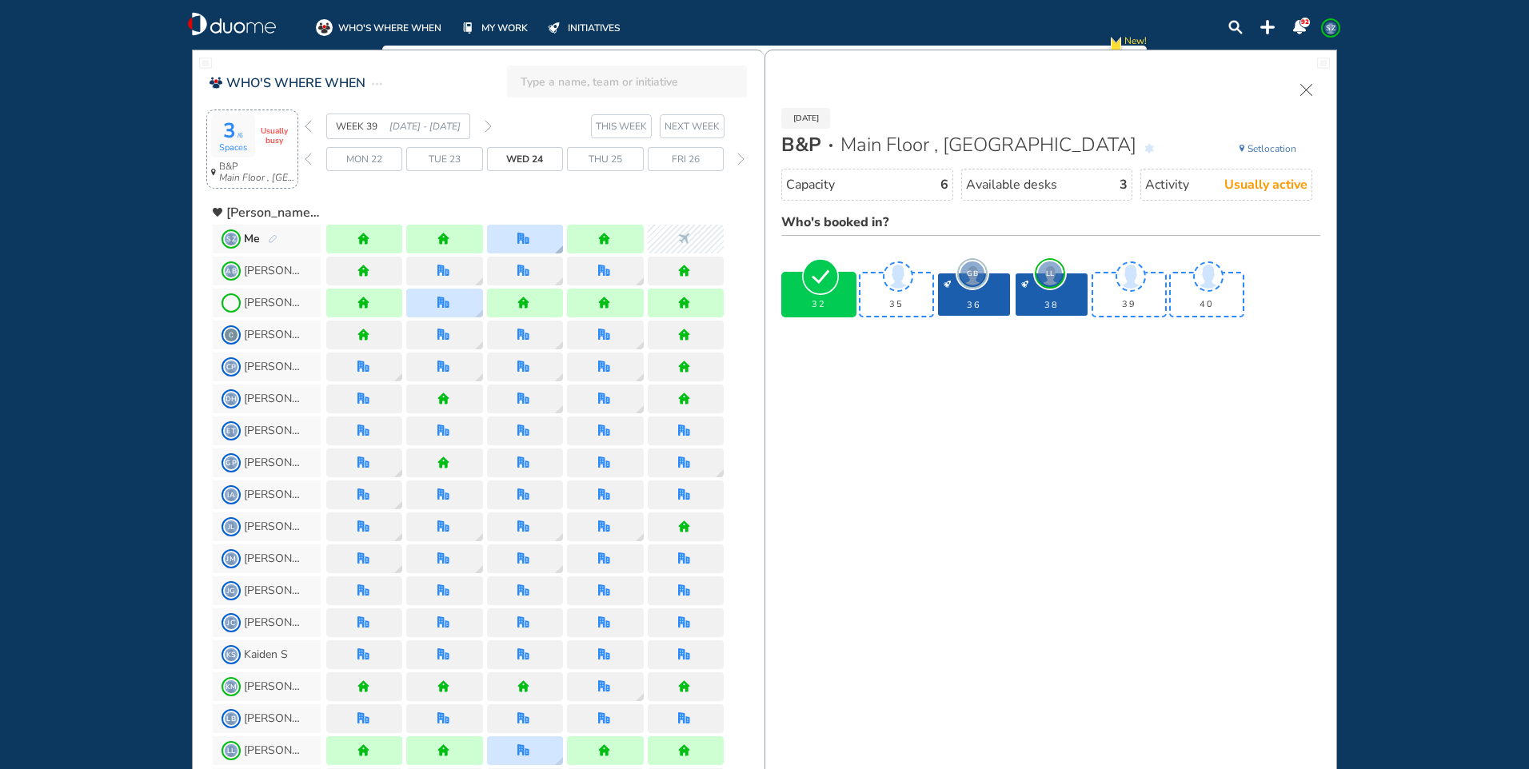
click at [540, 233] on div at bounding box center [525, 239] width 76 height 29
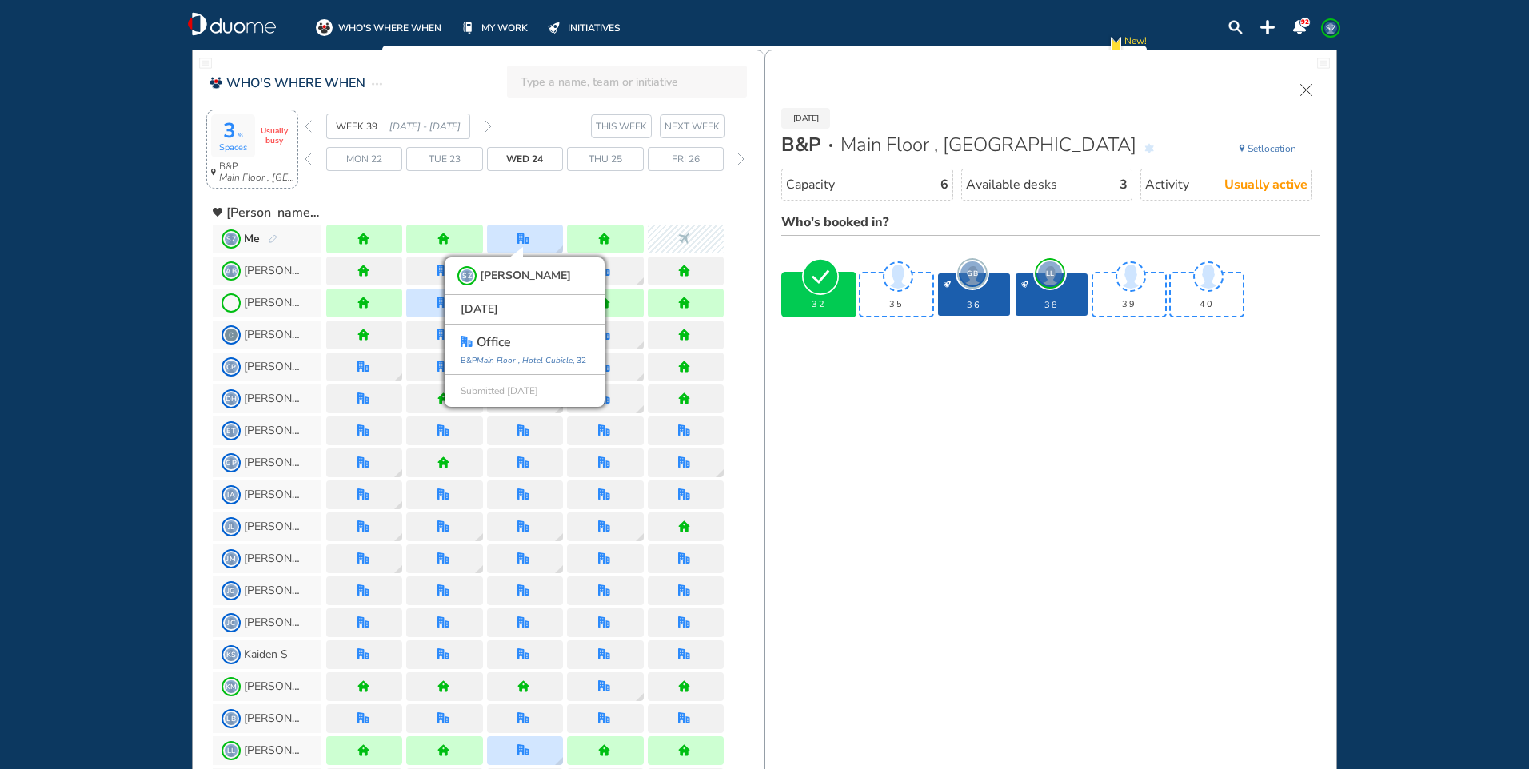
click at [308, 126] on img "back week" at bounding box center [308, 126] width 7 height 13
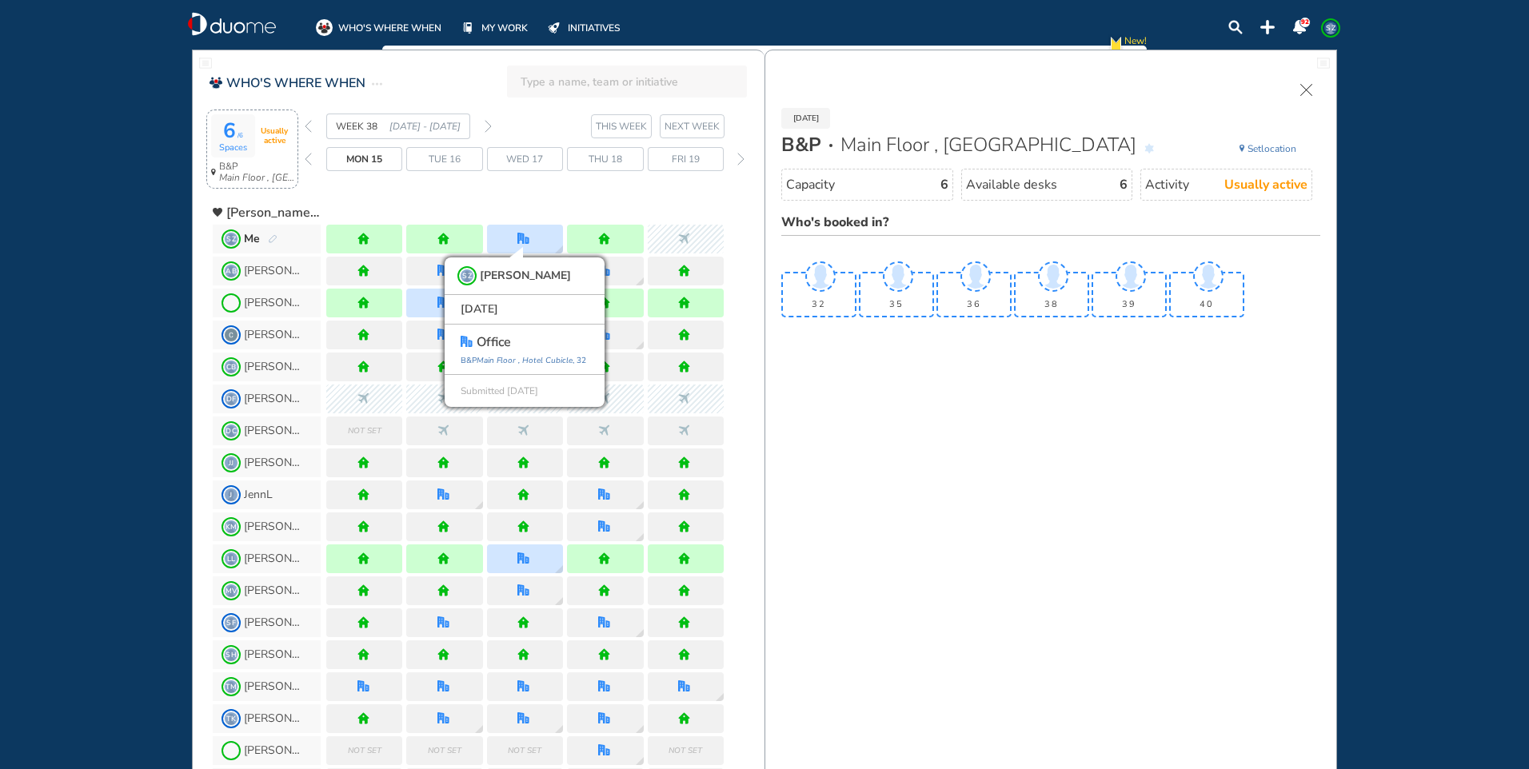
click at [308, 126] on img "back week" at bounding box center [308, 126] width 7 height 13
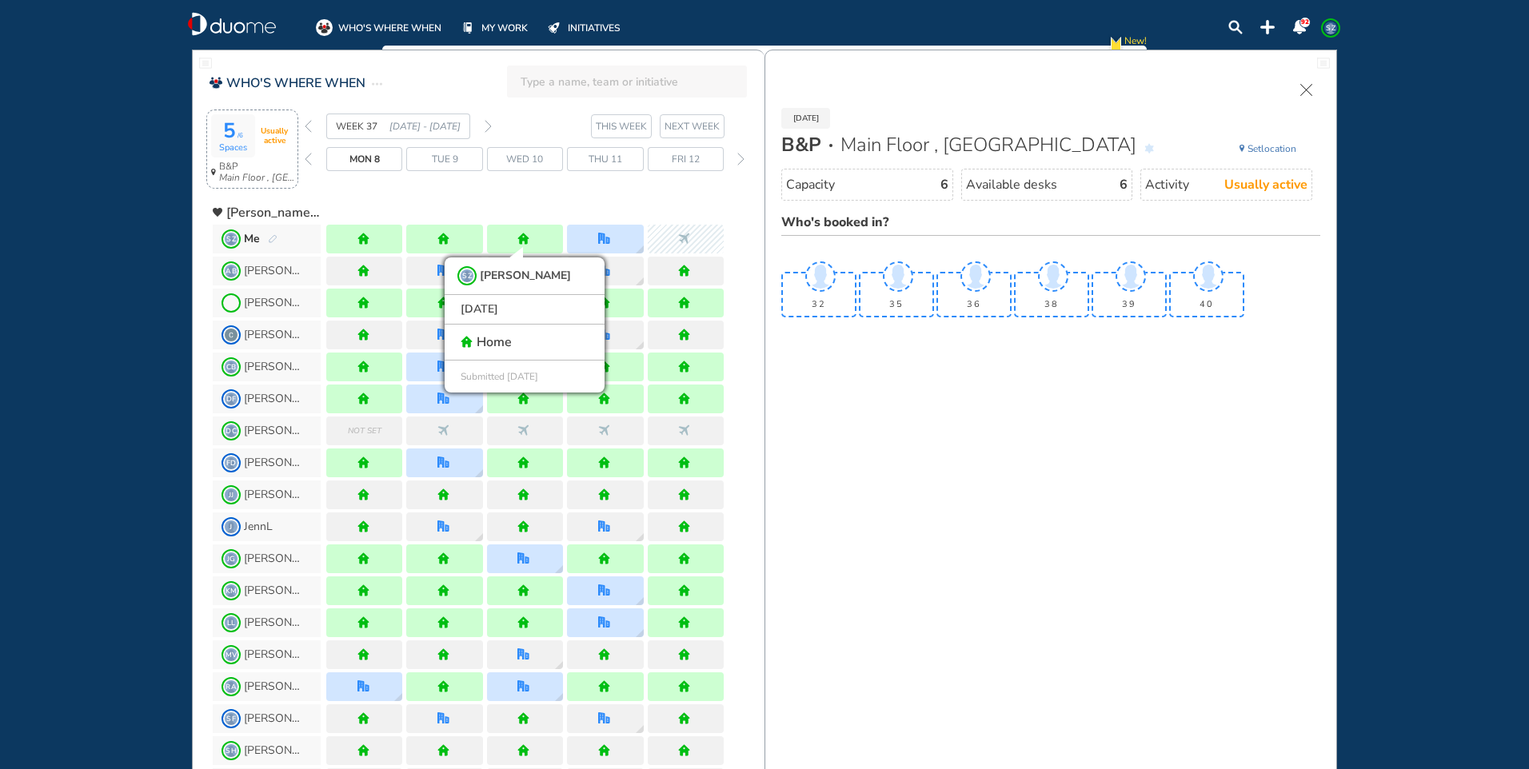
click at [309, 126] on img "back week" at bounding box center [308, 126] width 7 height 13
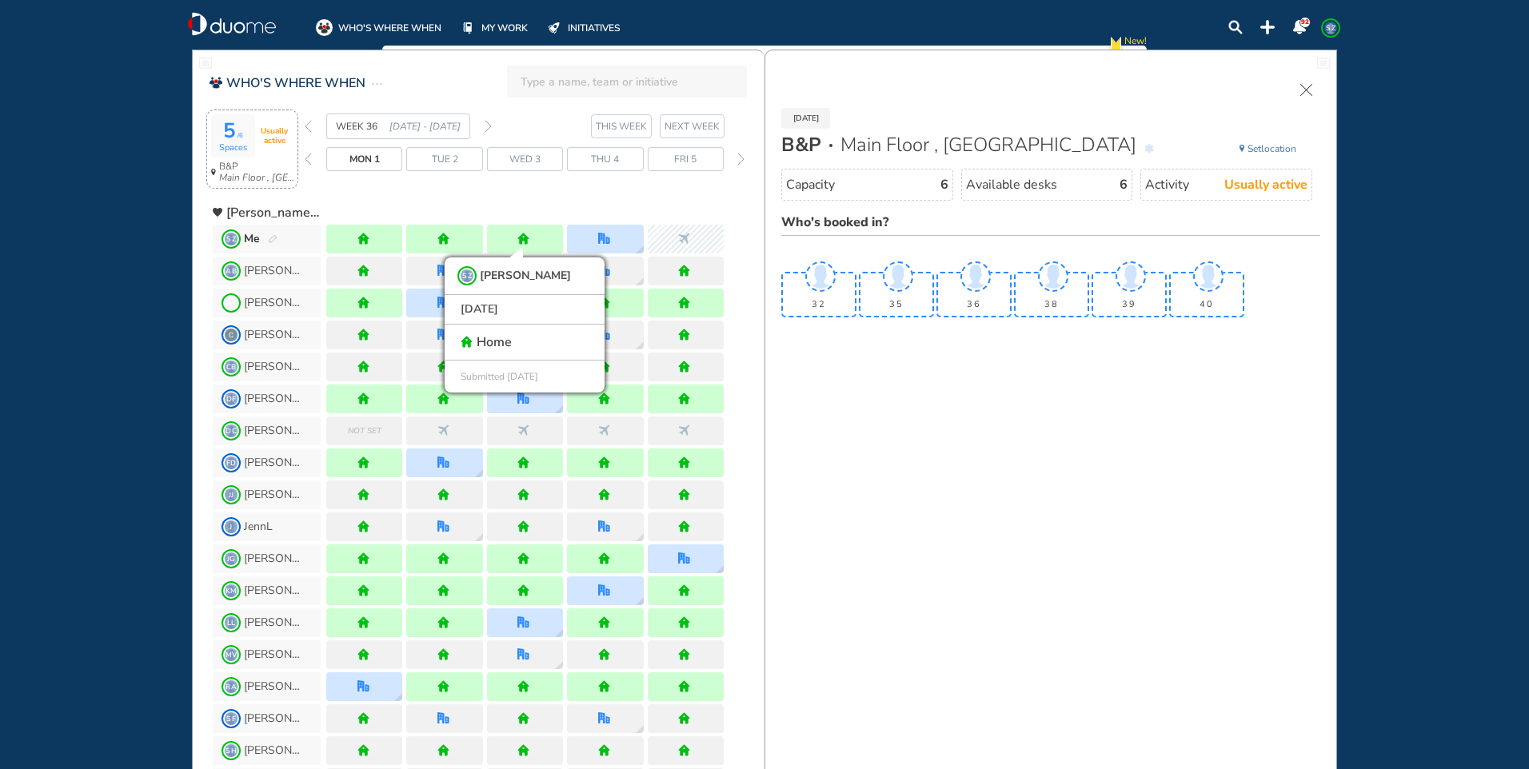
click at [309, 126] on img "back week" at bounding box center [308, 126] width 7 height 13
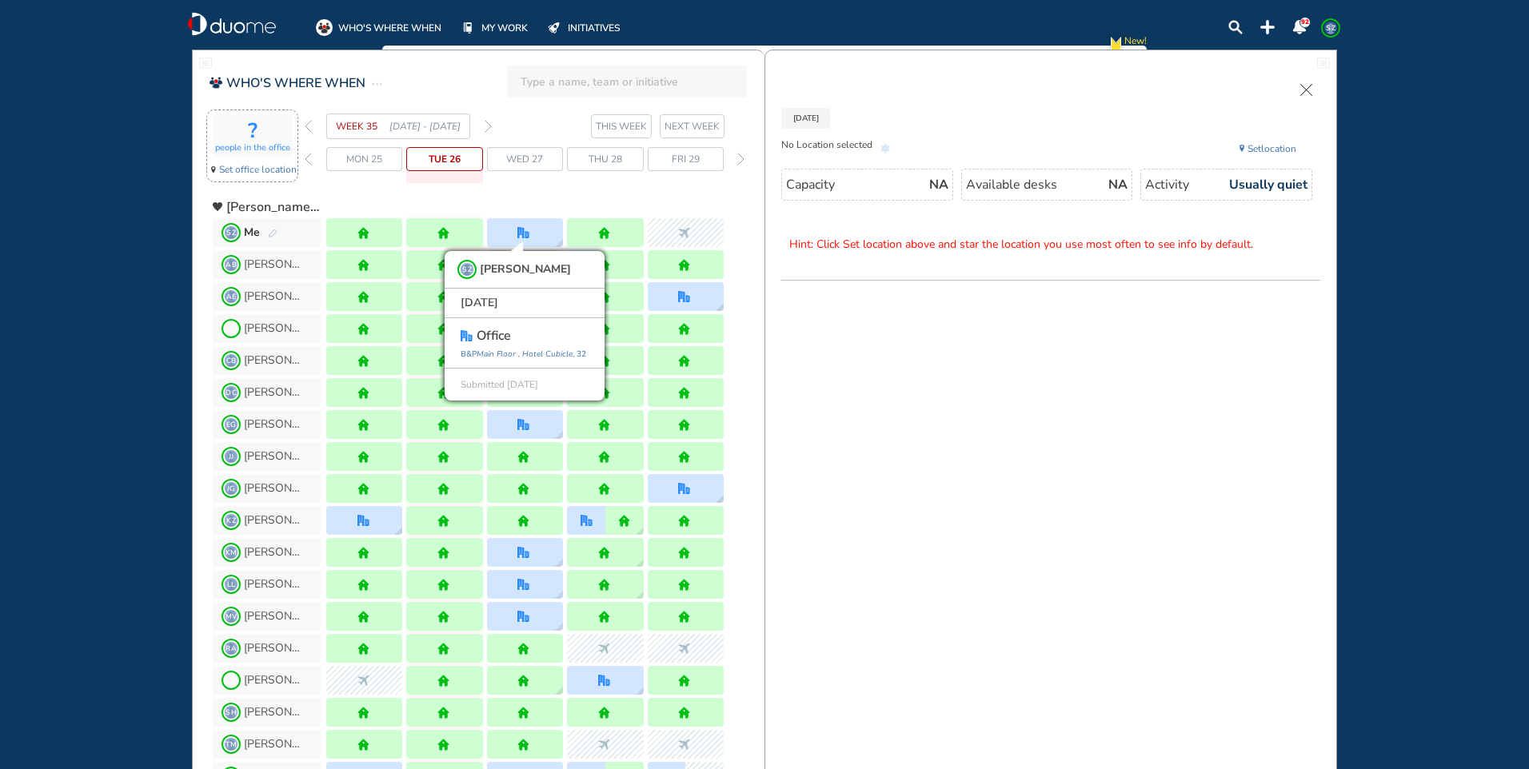
click at [488, 121] on img "forward week" at bounding box center [487, 126] width 7 height 13
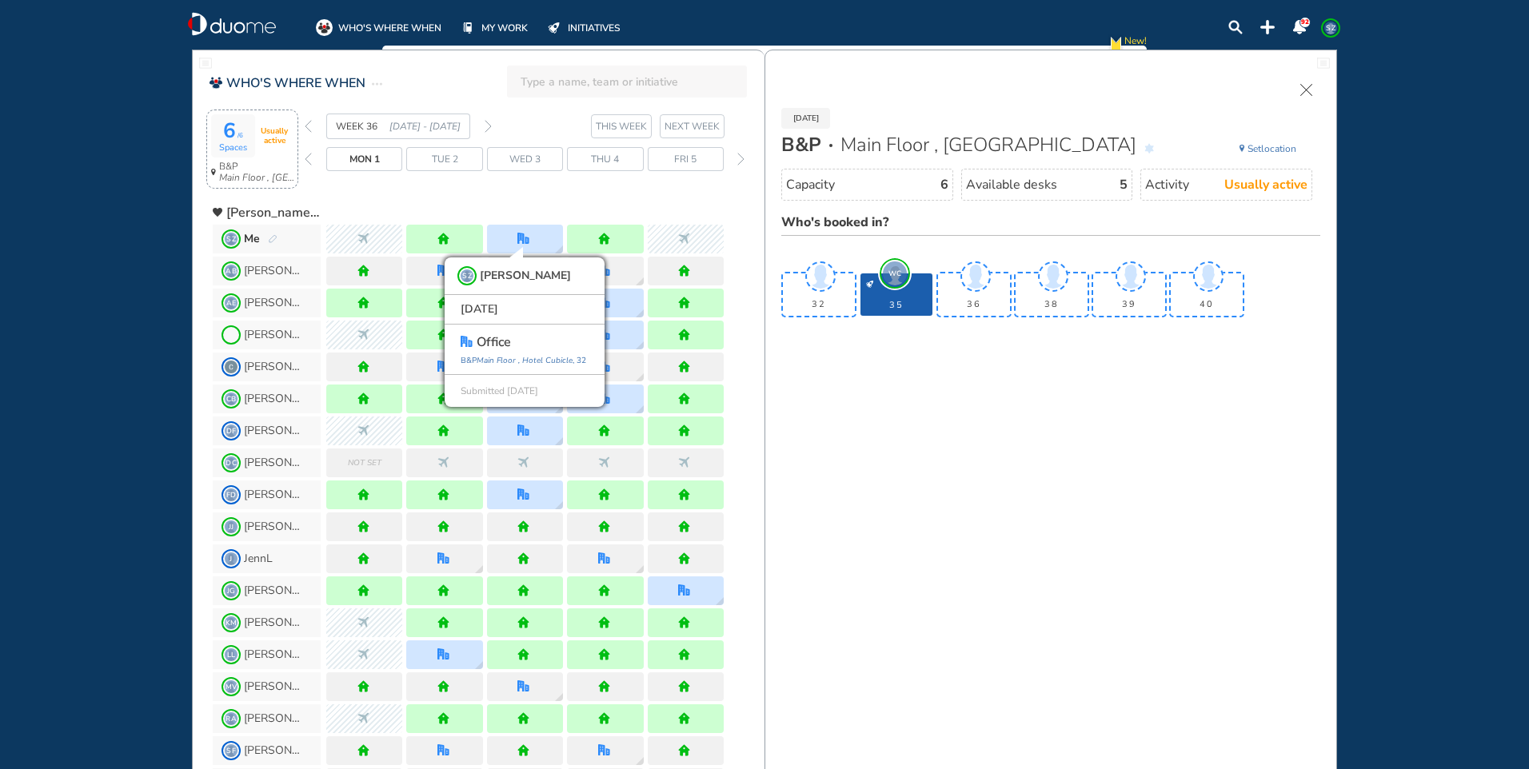
click at [307, 129] on img "back week" at bounding box center [308, 126] width 7 height 13
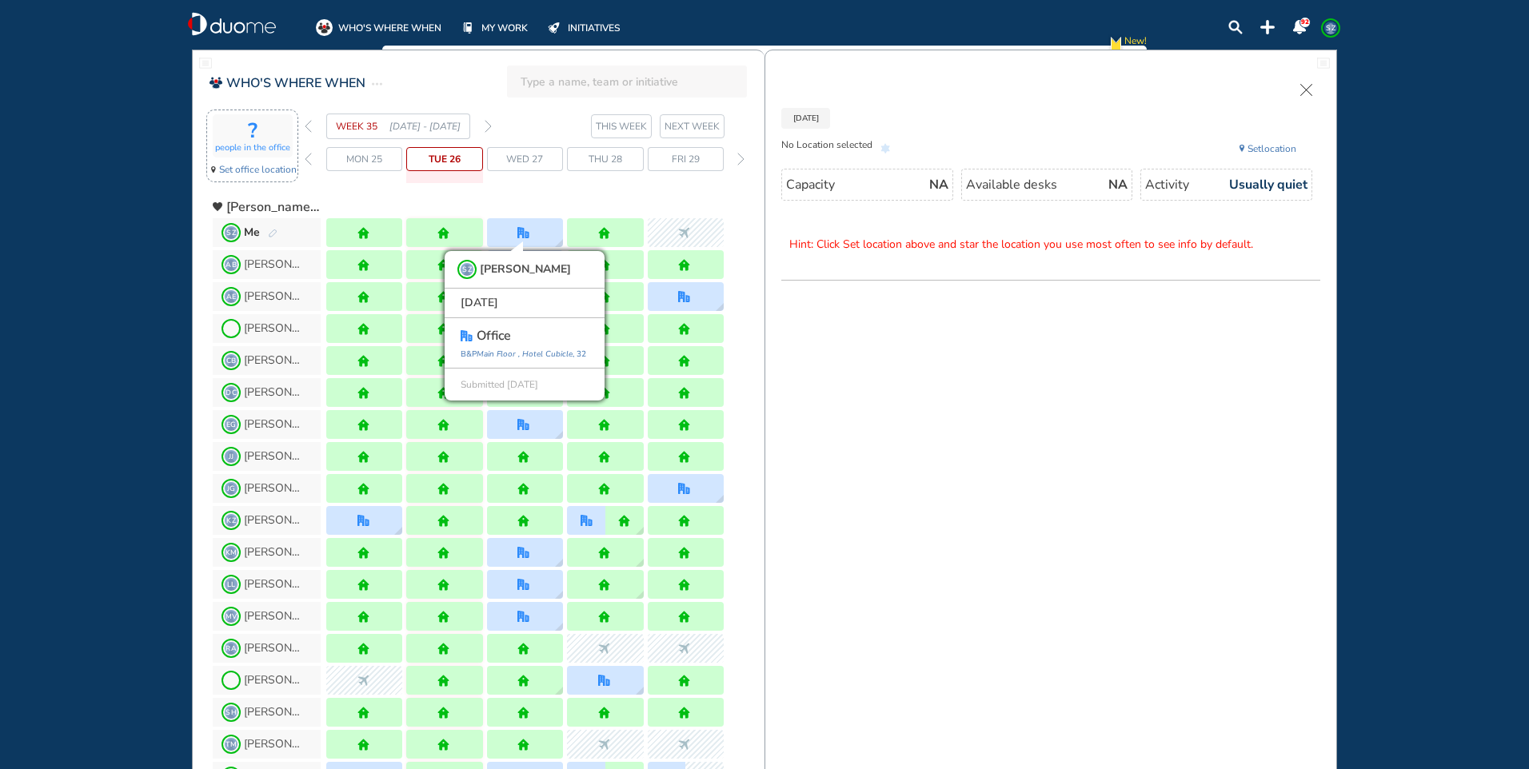
click at [307, 129] on img "back week" at bounding box center [308, 126] width 7 height 13
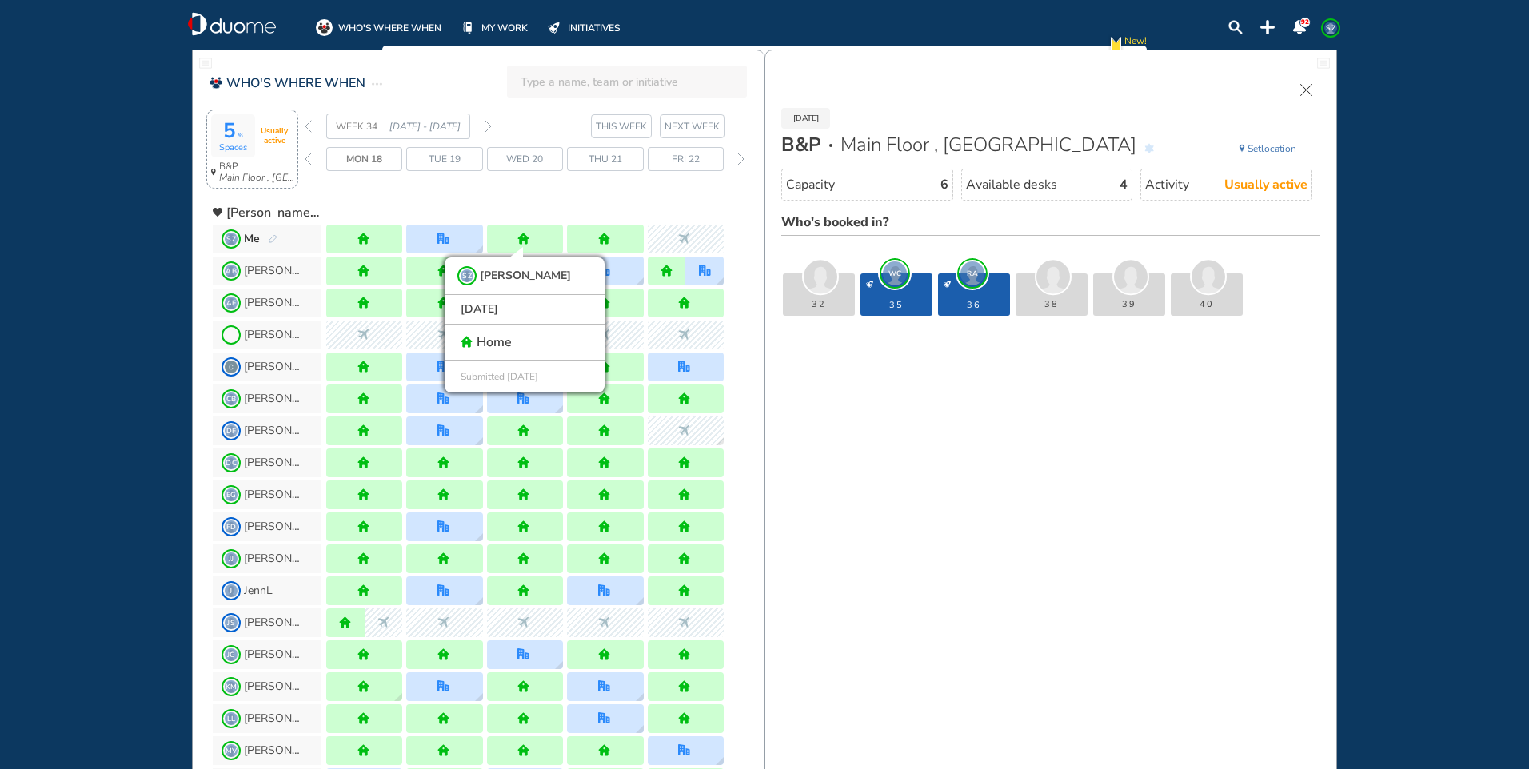
click at [488, 124] on img "forward week" at bounding box center [487, 126] width 7 height 13
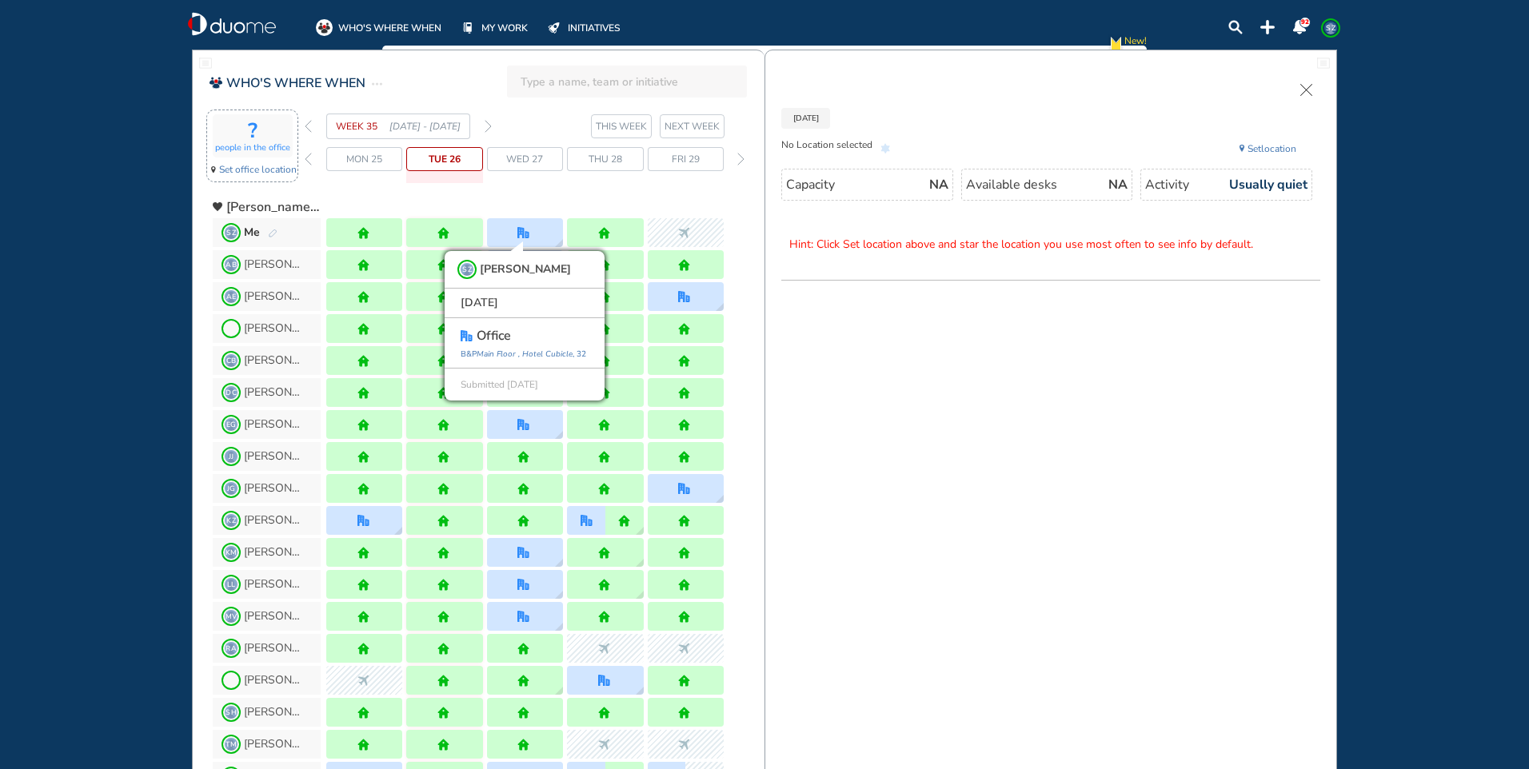
click at [539, 157] on span "Wed 27" at bounding box center [524, 159] width 37 height 16
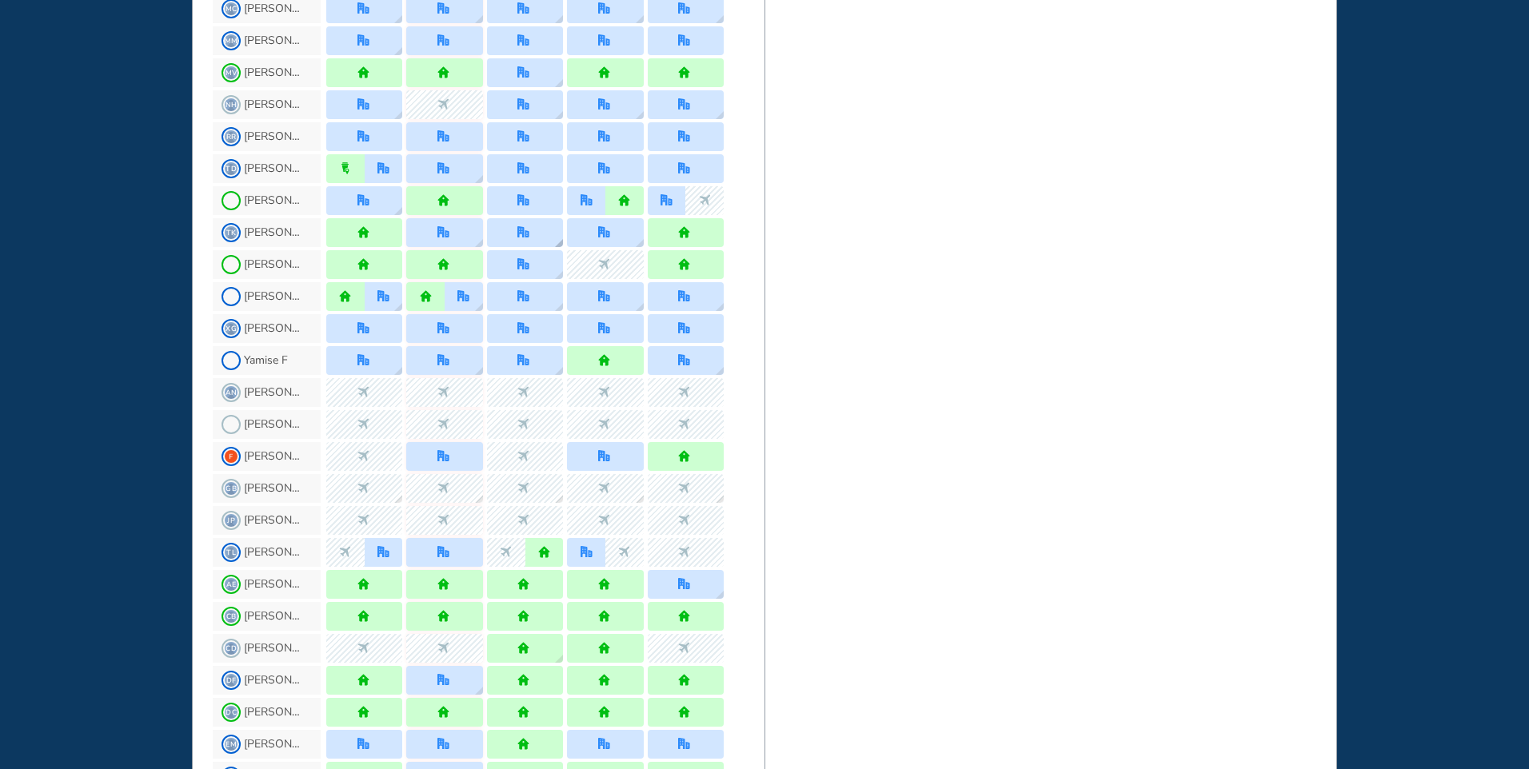
scroll to position [879, 0]
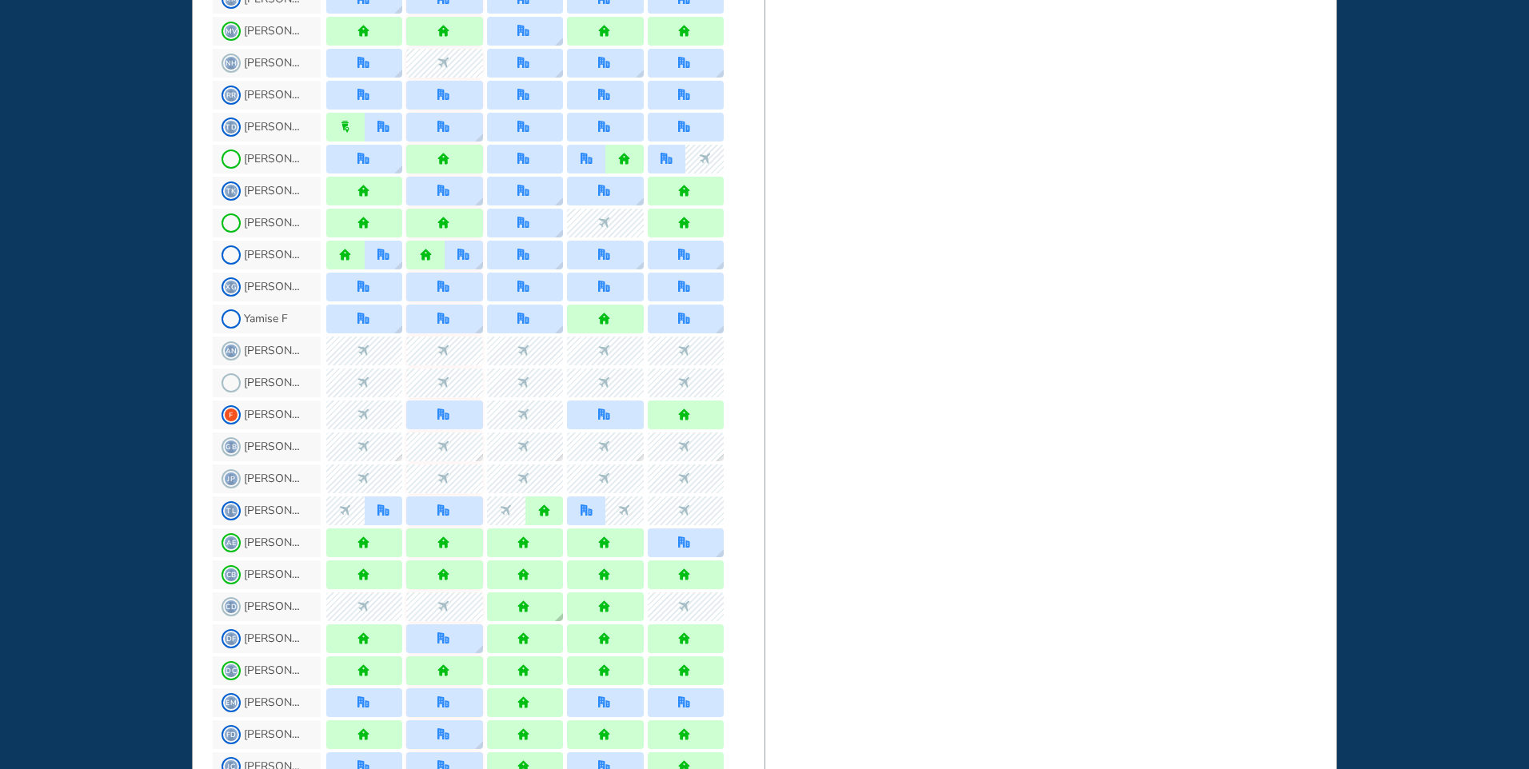
click at [542, 607] on div at bounding box center [525, 606] width 76 height 29
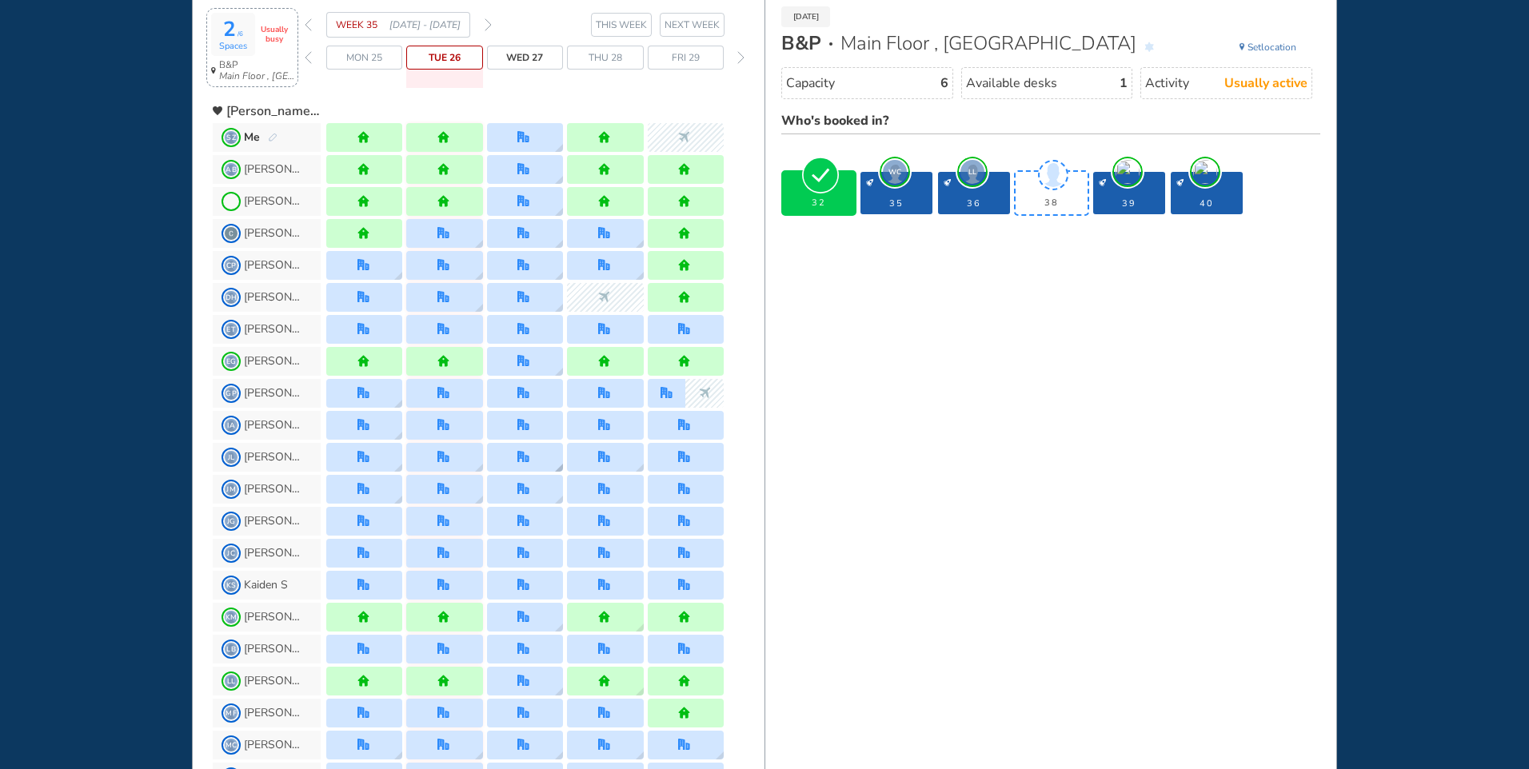
scroll to position [0, 0]
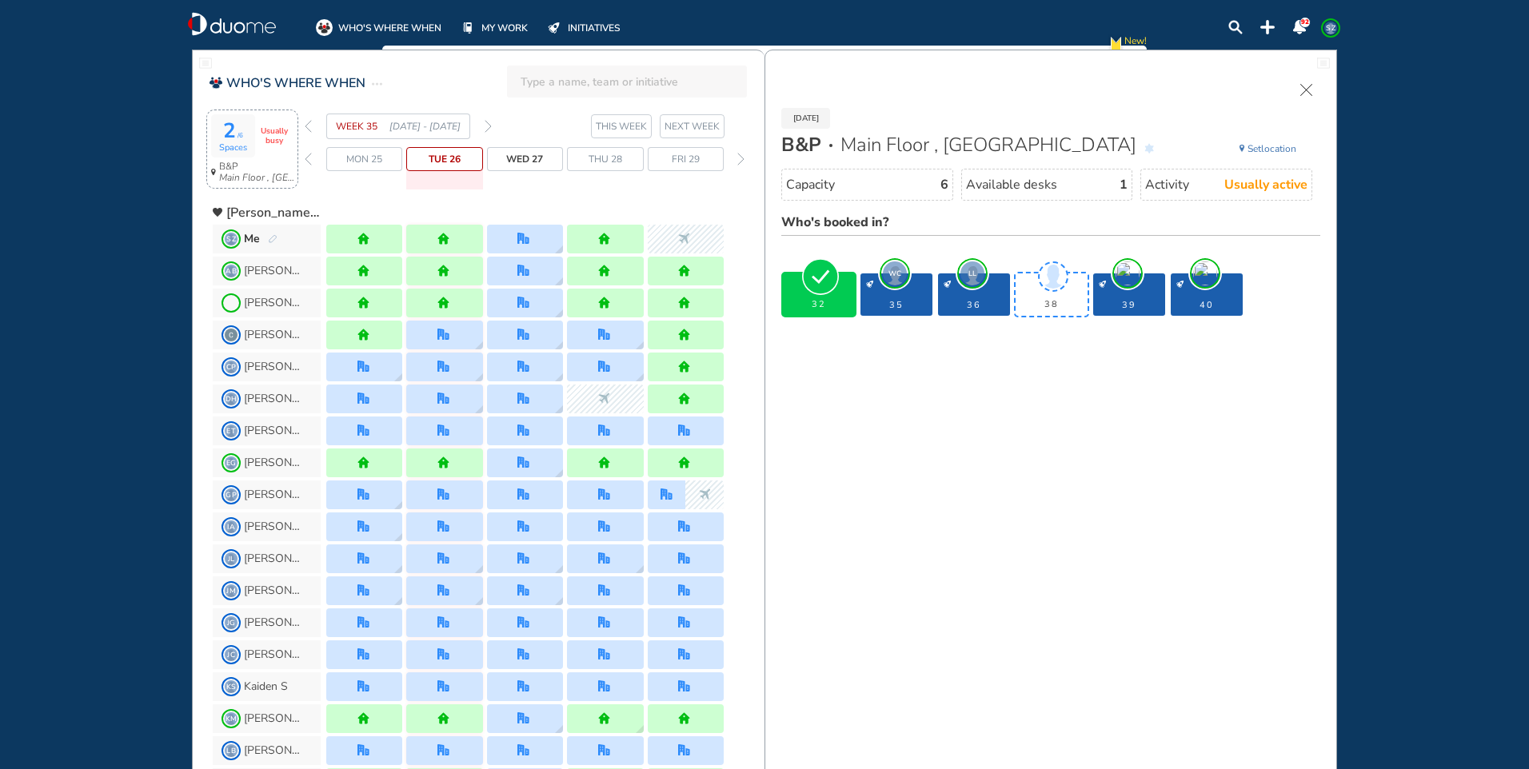
click at [532, 157] on span "Wed 27" at bounding box center [524, 159] width 37 height 16
click at [539, 240] on div at bounding box center [525, 239] width 76 height 29
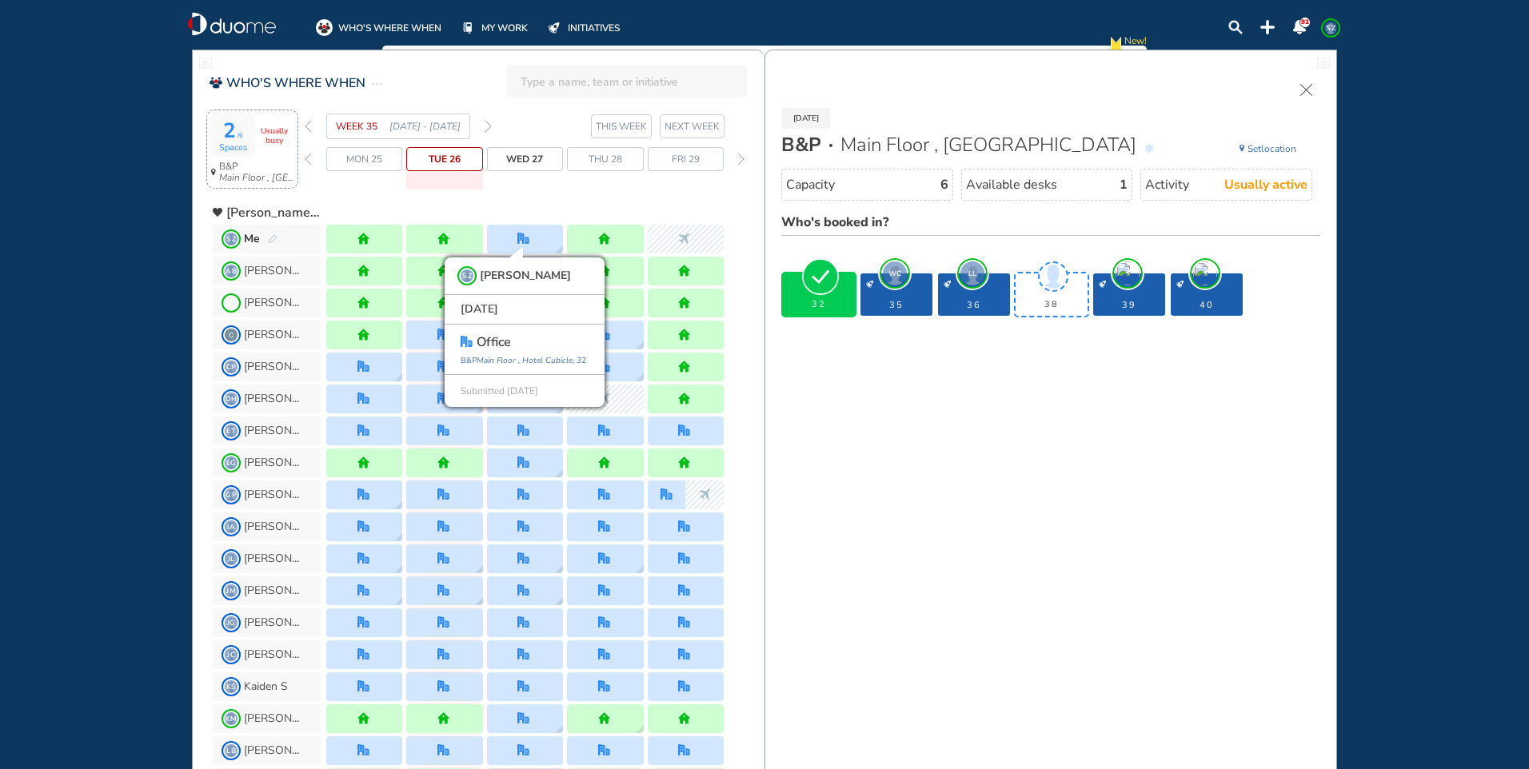
click at [273, 152] on div "2 /6 Spaces Usually busy" at bounding box center [252, 135] width 82 height 43
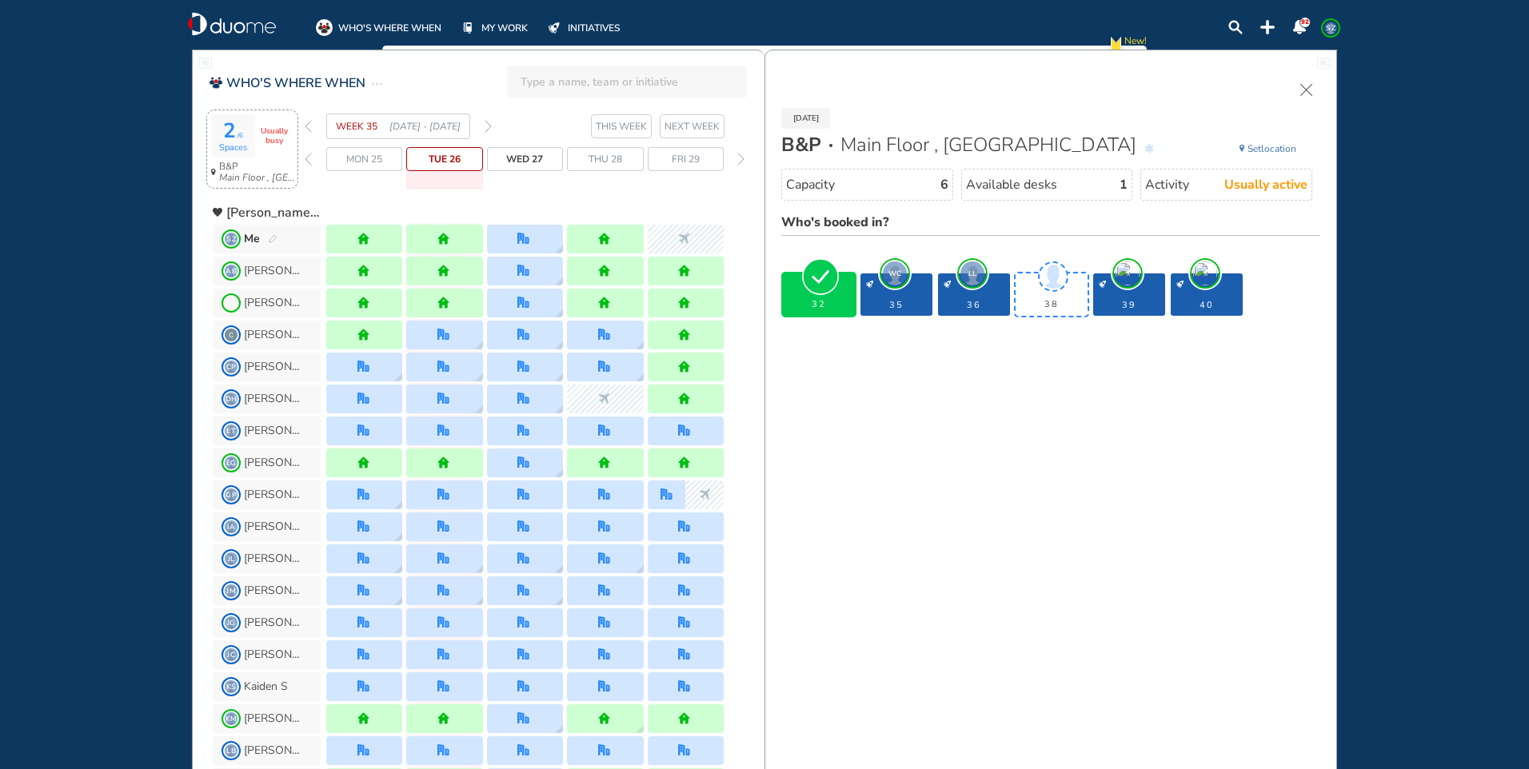
click at [534, 157] on span "Wed 27" at bounding box center [524, 159] width 37 height 16
click at [536, 232] on div at bounding box center [525, 239] width 76 height 29
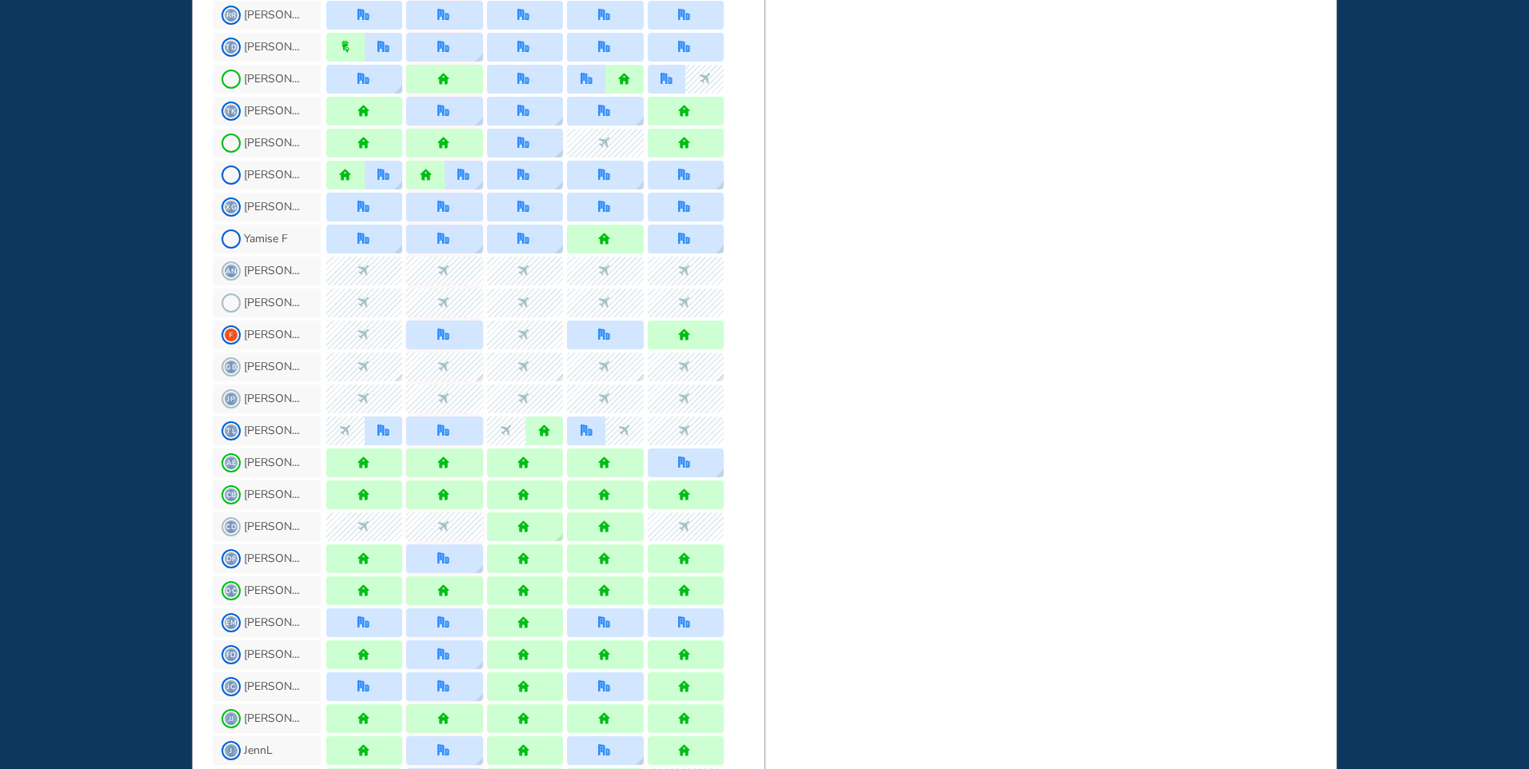
scroll to position [1039, 0]
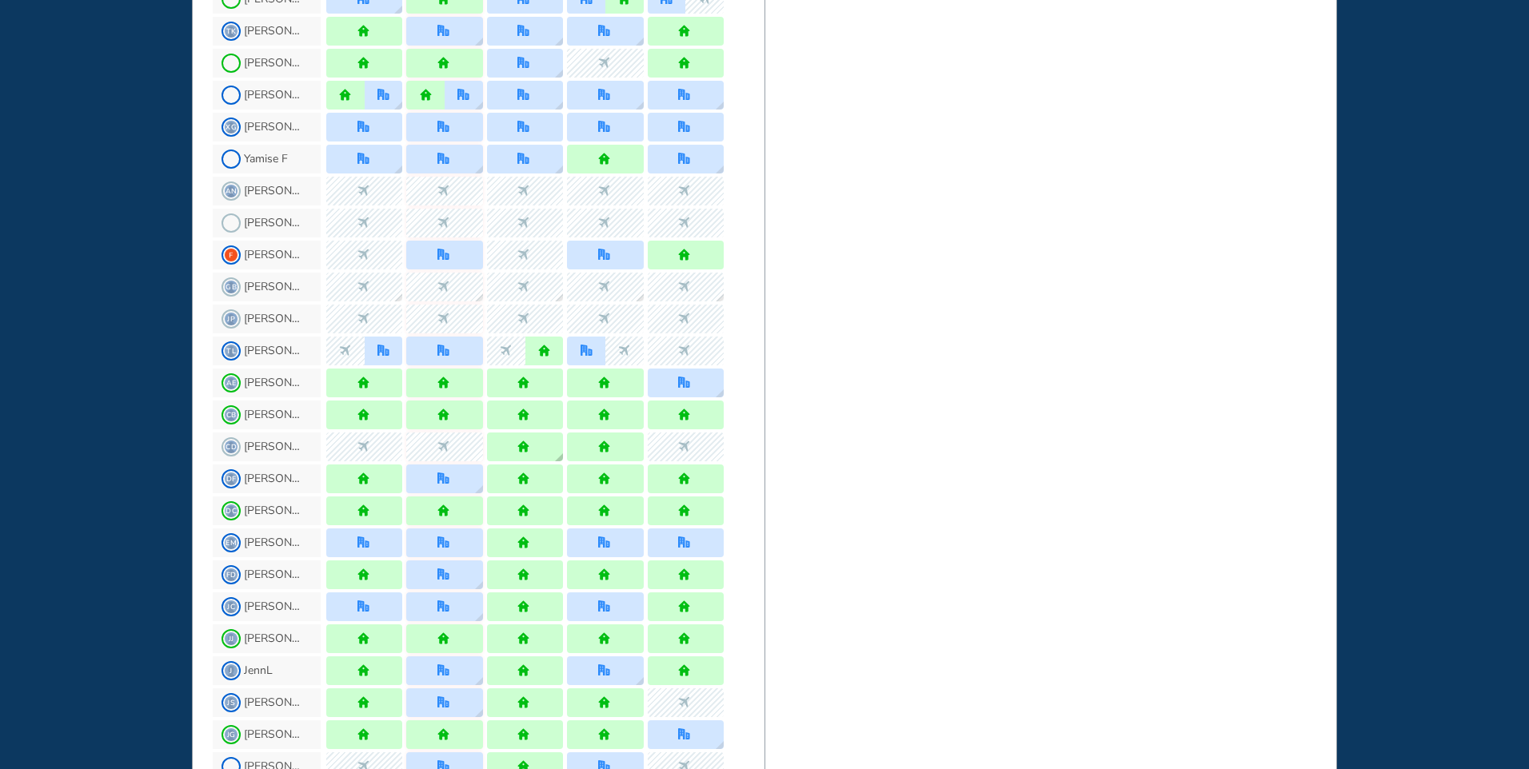
click at [535, 448] on div at bounding box center [525, 447] width 76 height 29
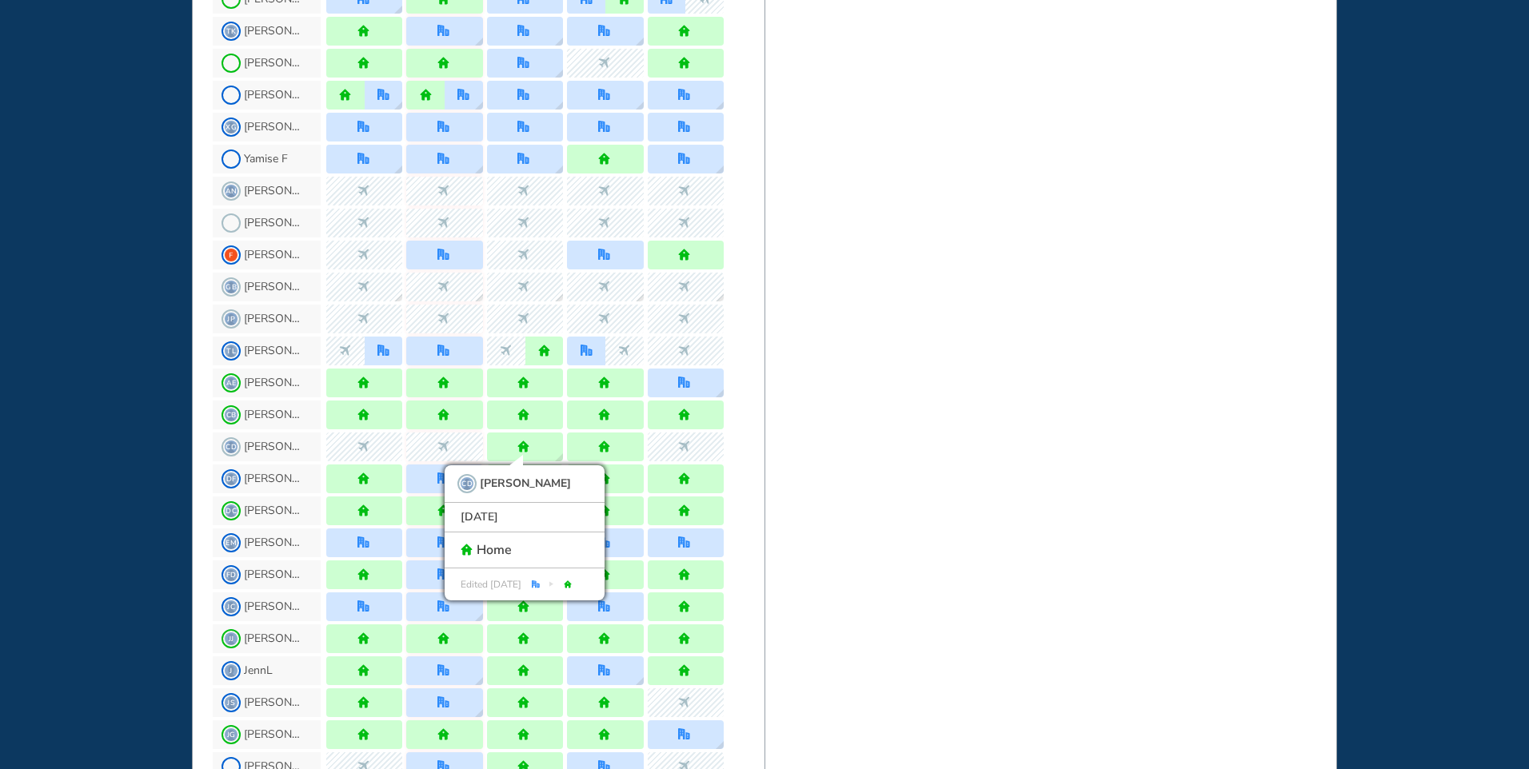
click at [883, 482] on div "[DATE] B&P Main Floor , Hotel Cubicle Set location Capacity 6 Available desks 1…" at bounding box center [1050, 46] width 572 height 2072
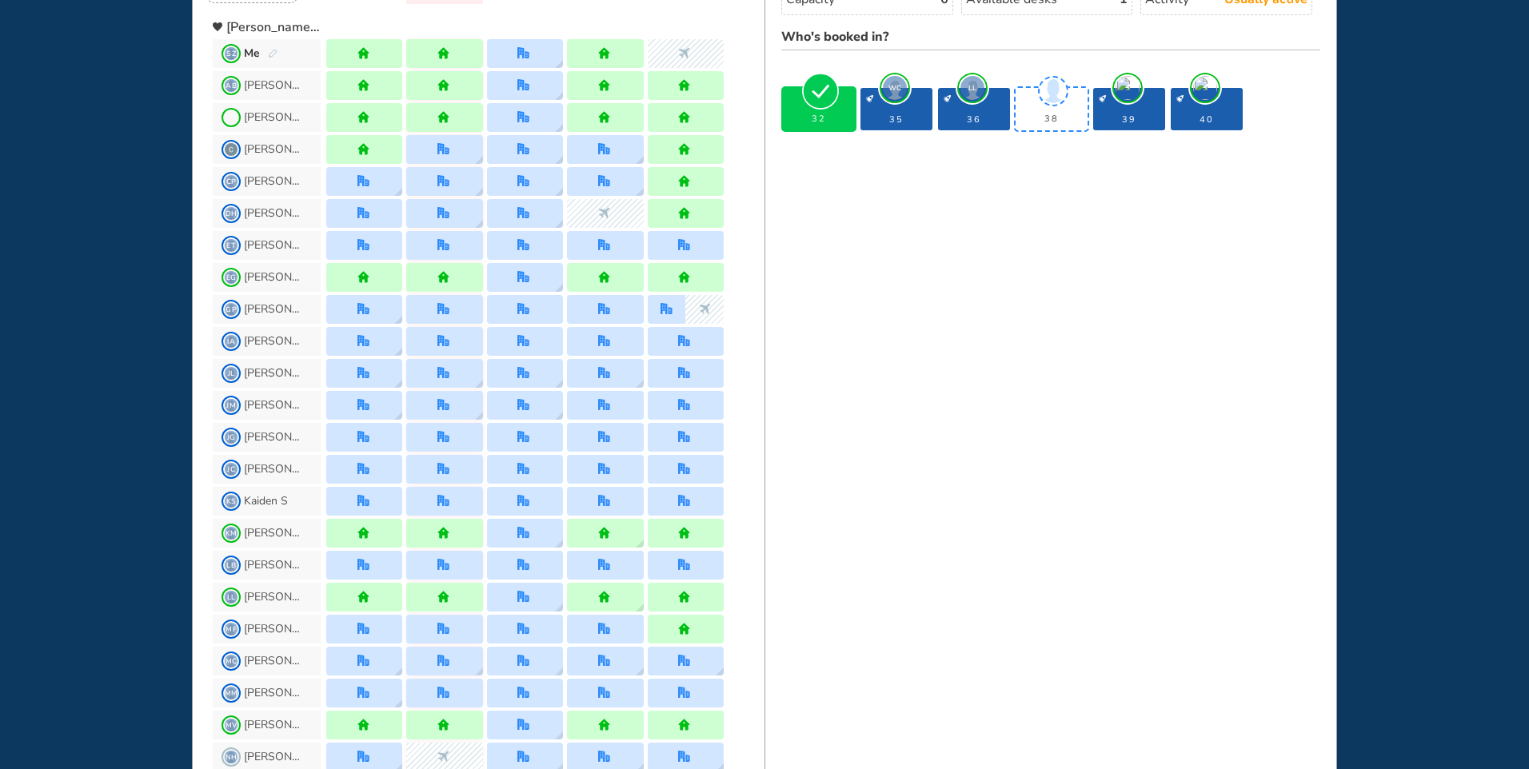
scroll to position [0, 0]
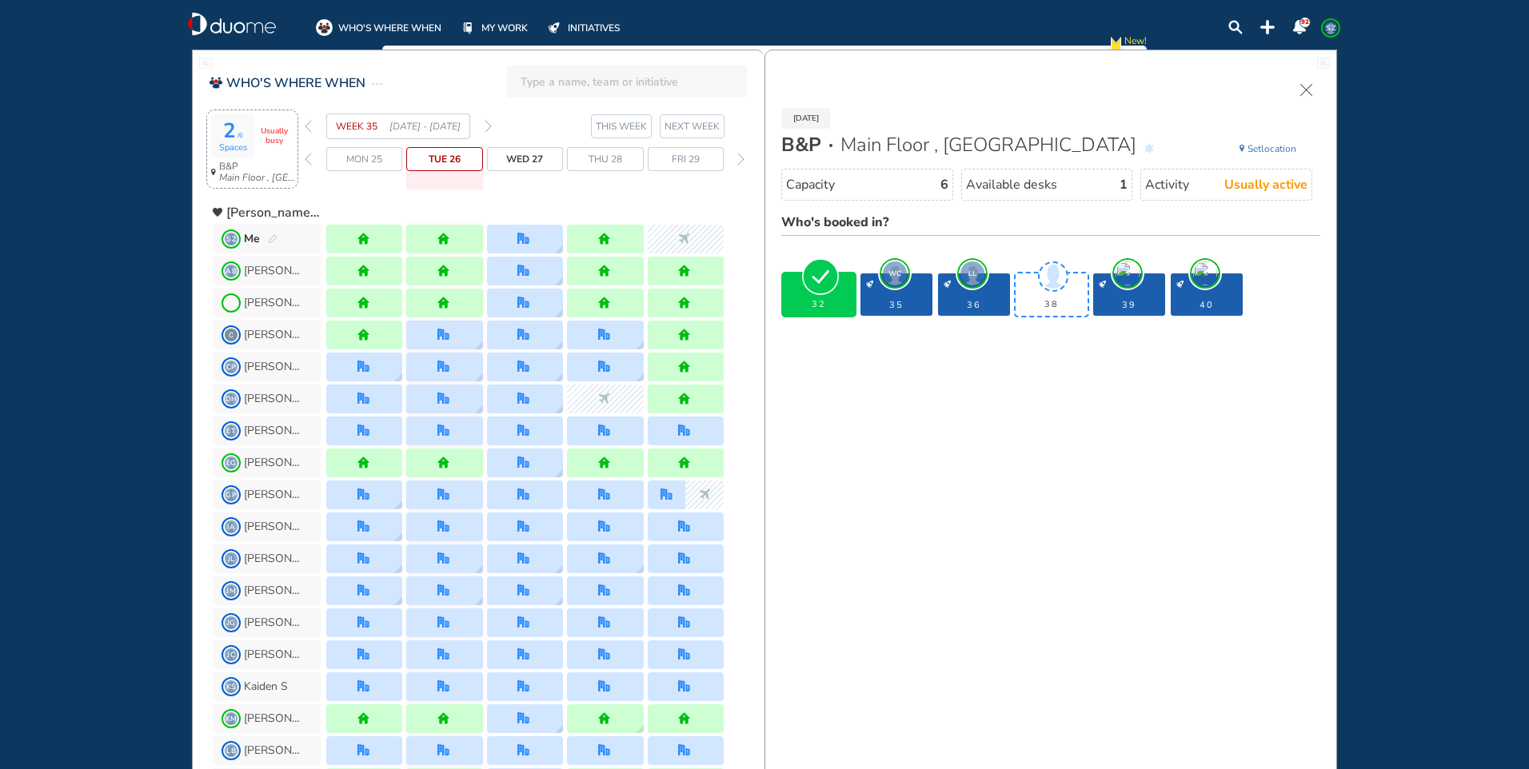
click at [523, 157] on span "Wed 27" at bounding box center [524, 159] width 37 height 16
click at [531, 243] on div at bounding box center [524, 239] width 14 height 12
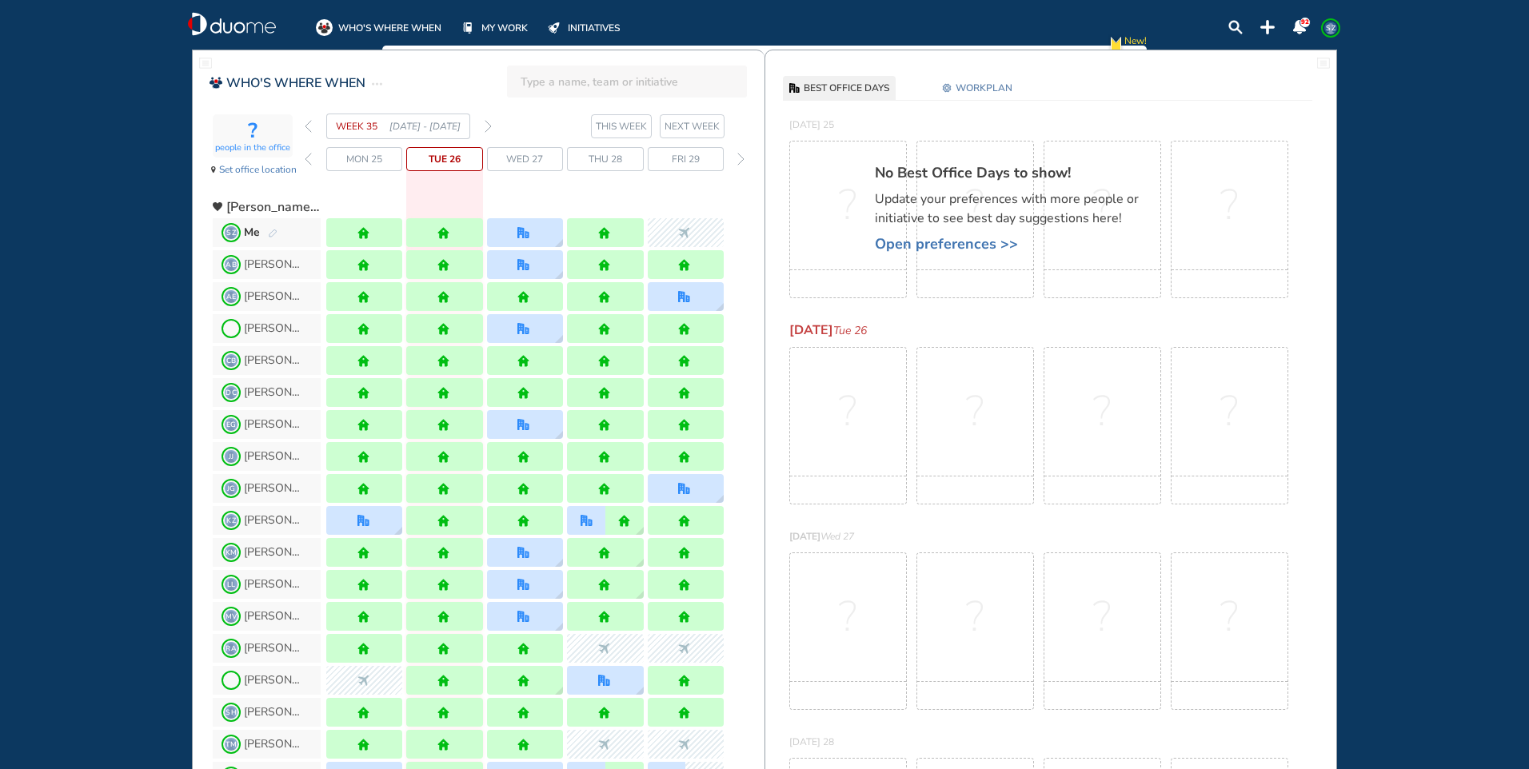
click at [489, 124] on img "forward week" at bounding box center [487, 126] width 7 height 13
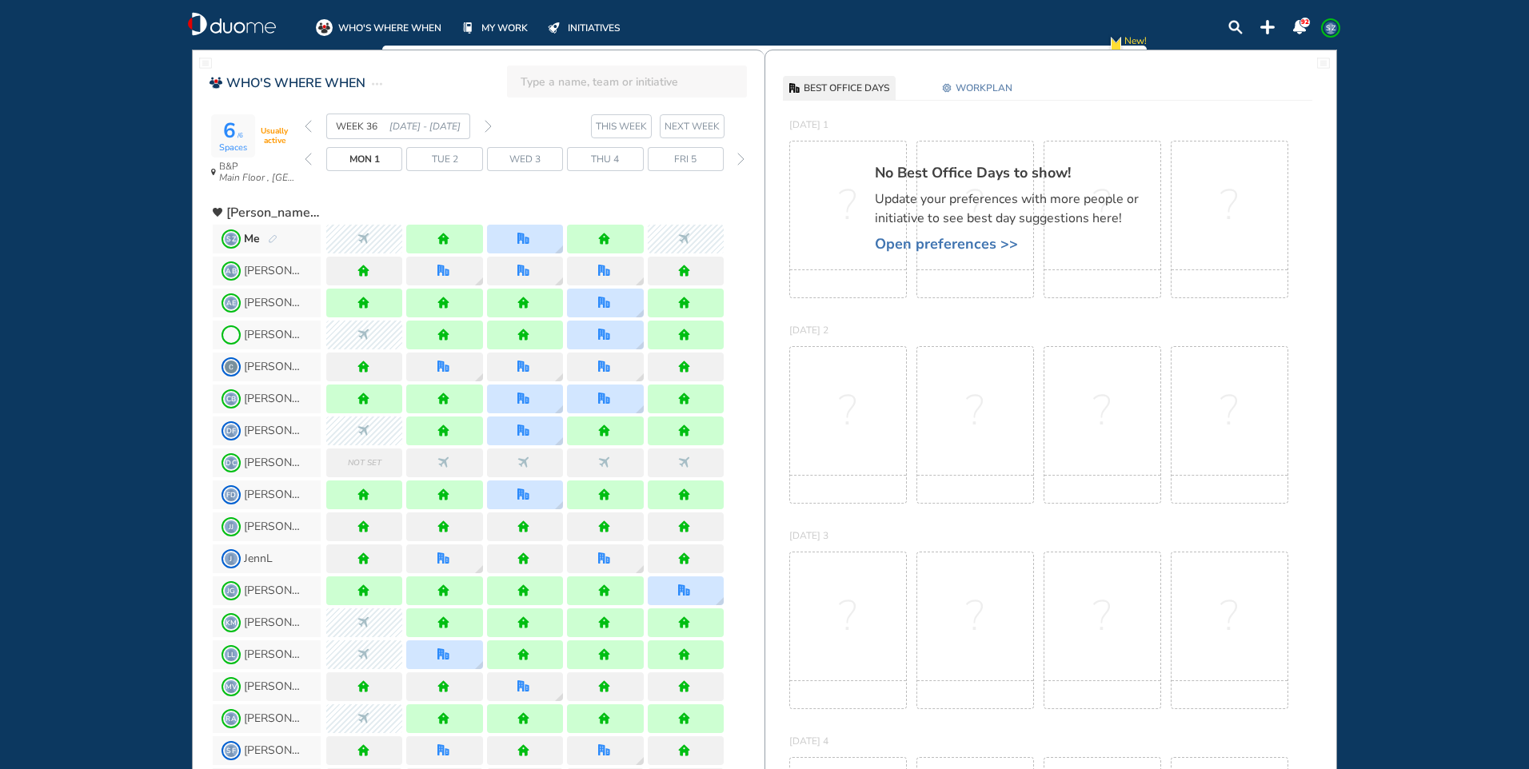
click at [488, 123] on img "forward week" at bounding box center [487, 126] width 7 height 13
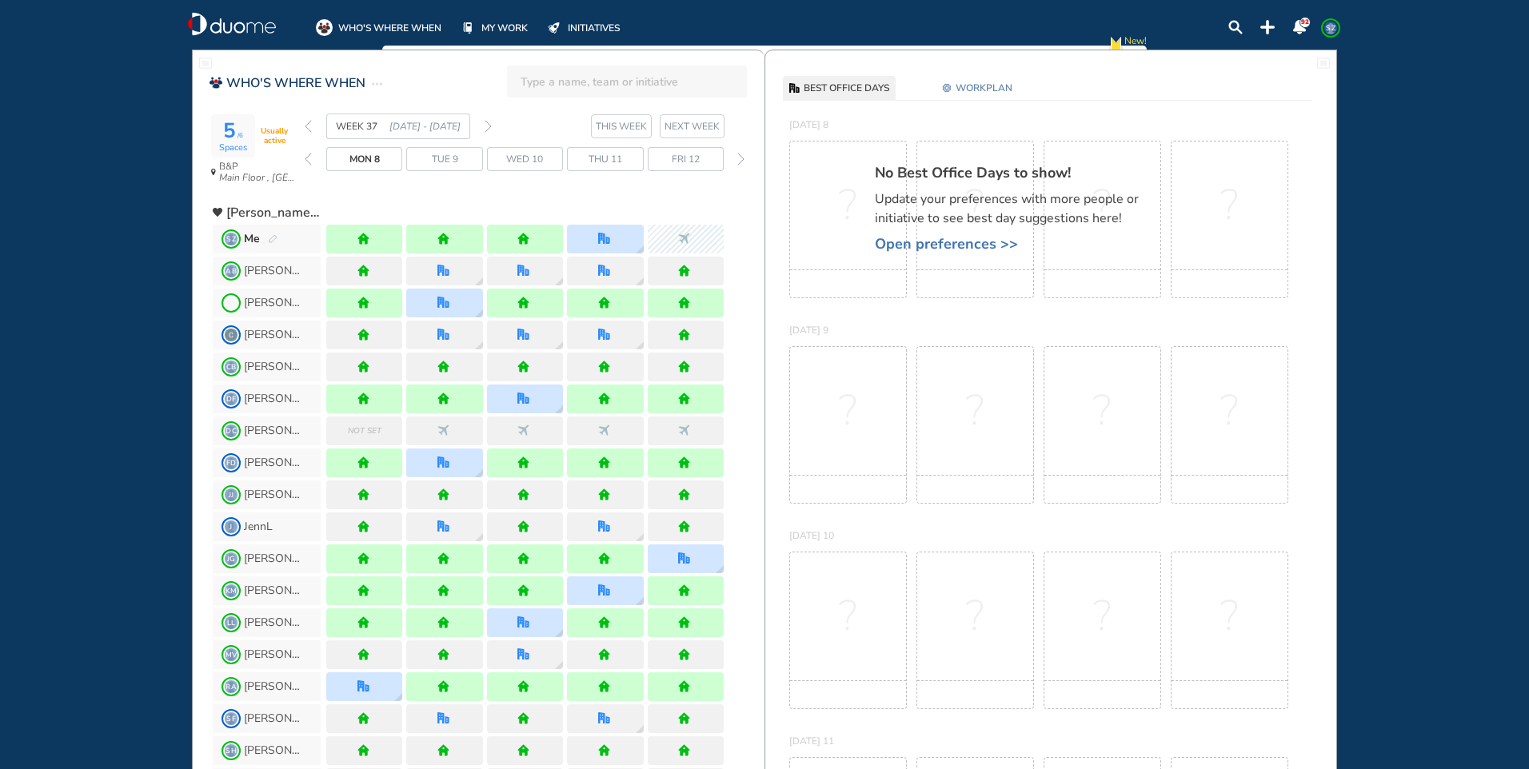
click at [488, 124] on img "forward week" at bounding box center [487, 126] width 7 height 13
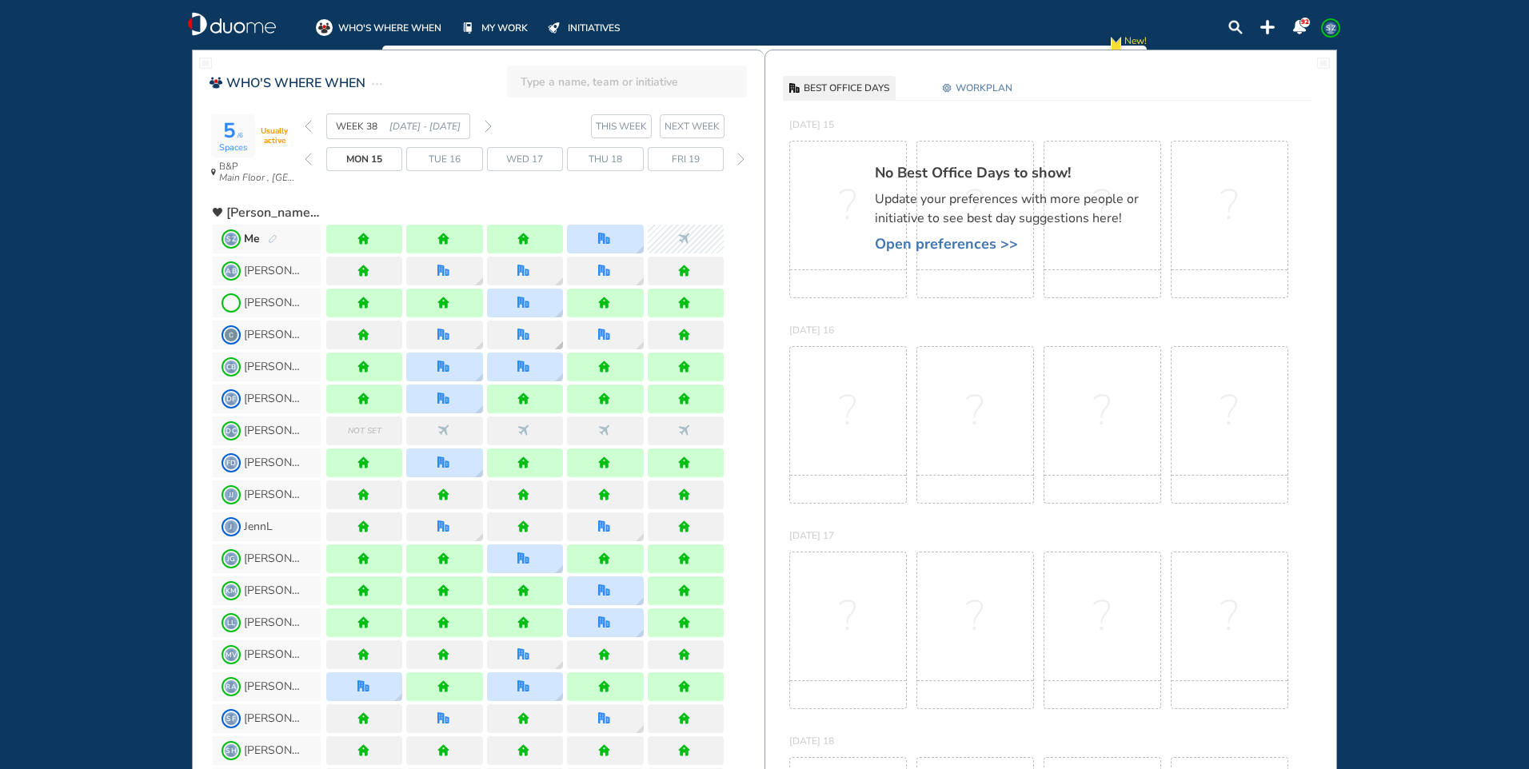
scroll to position [320, 0]
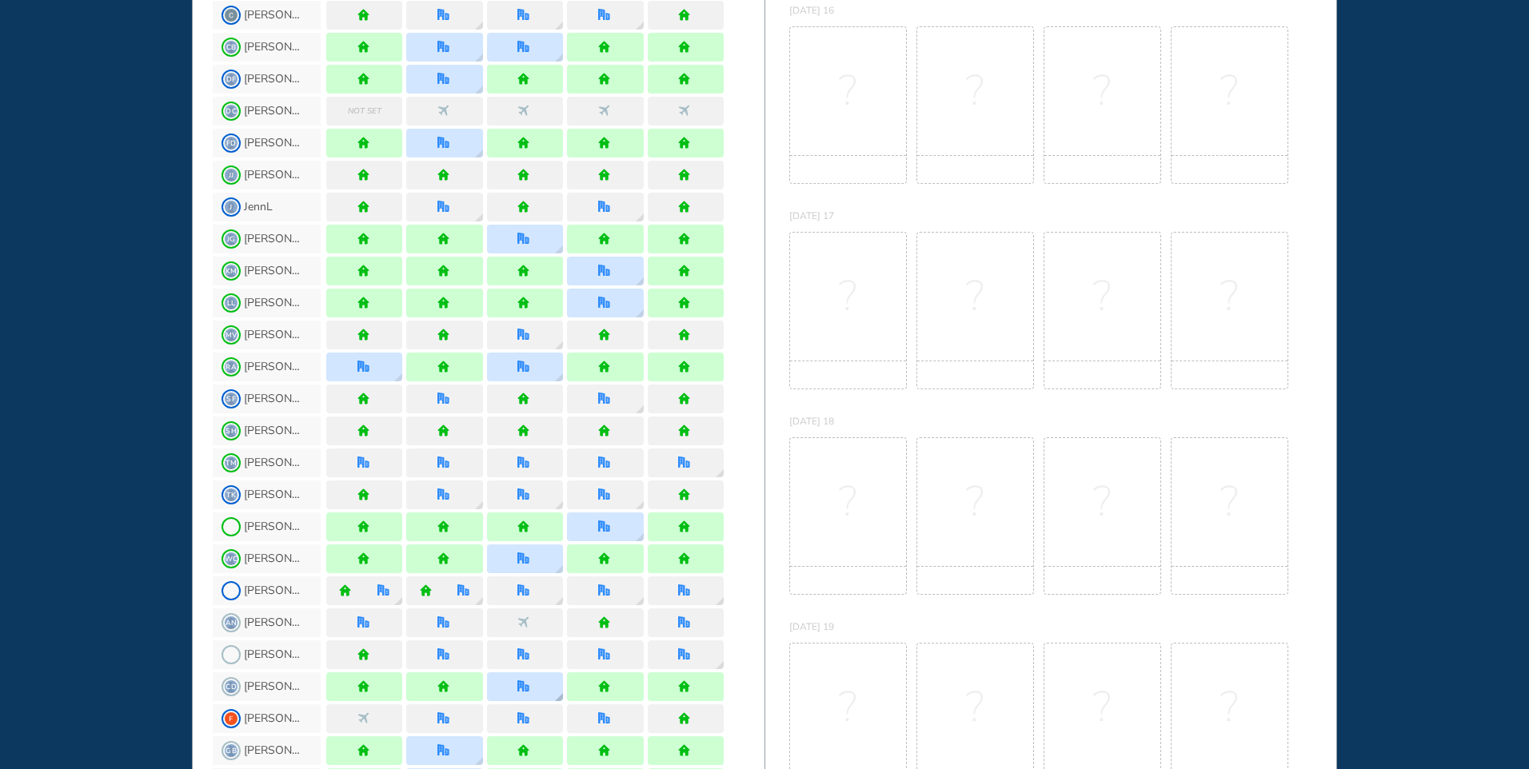
click at [555, 684] on div at bounding box center [525, 686] width 76 height 29
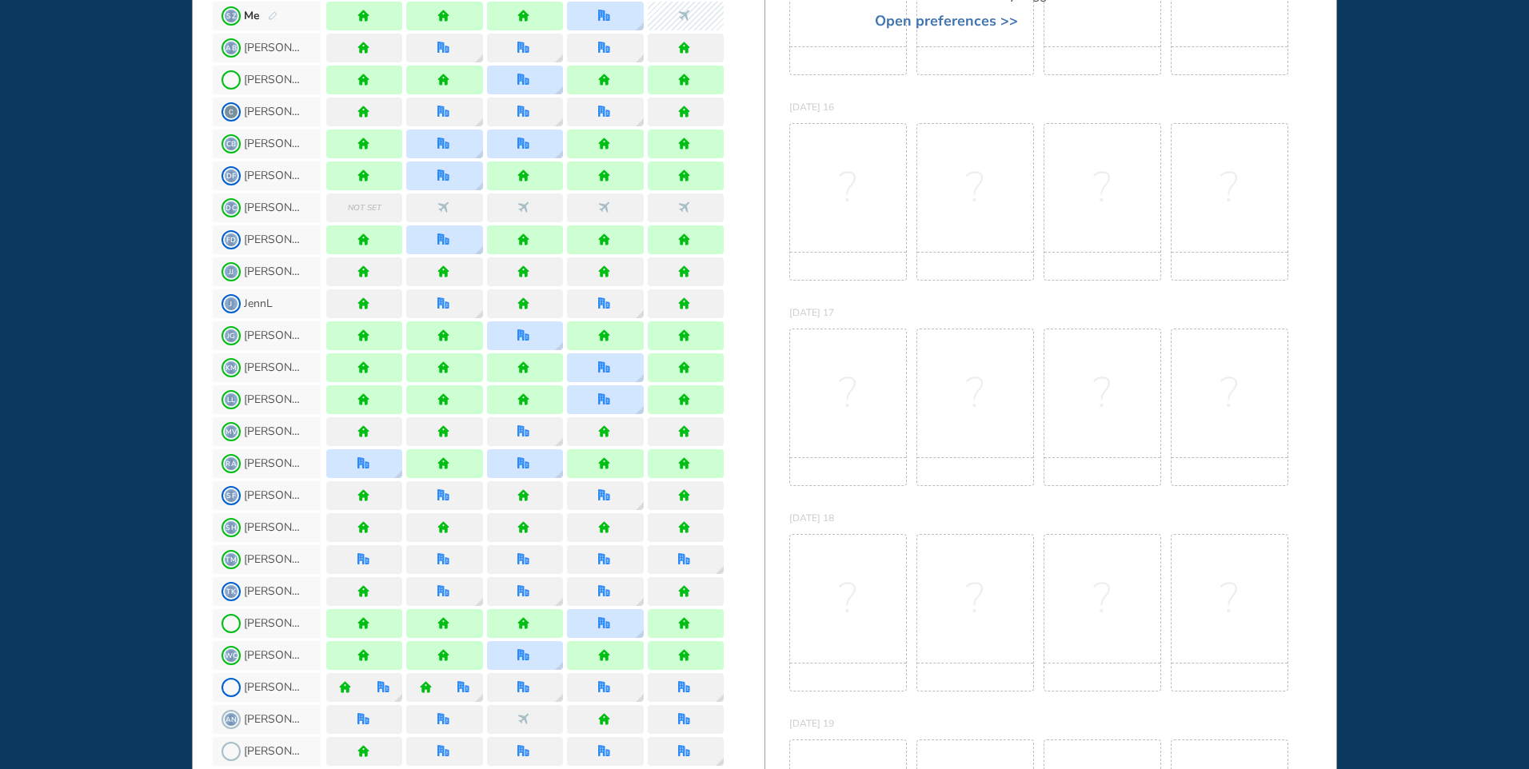
scroll to position [6, 0]
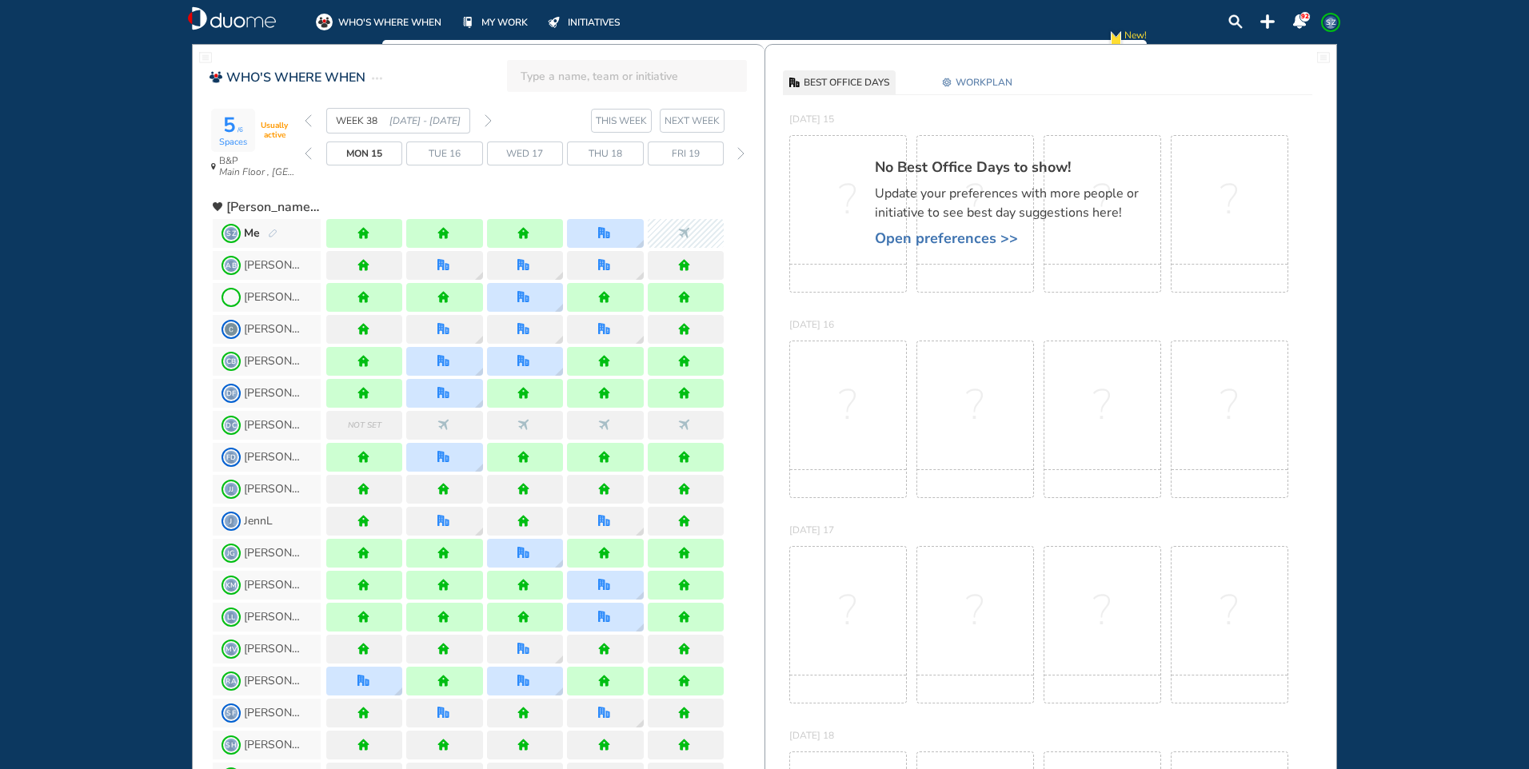
click at [488, 119] on img "forward week" at bounding box center [487, 120] width 7 height 13
